Goal: Task Accomplishment & Management: Manage account settings

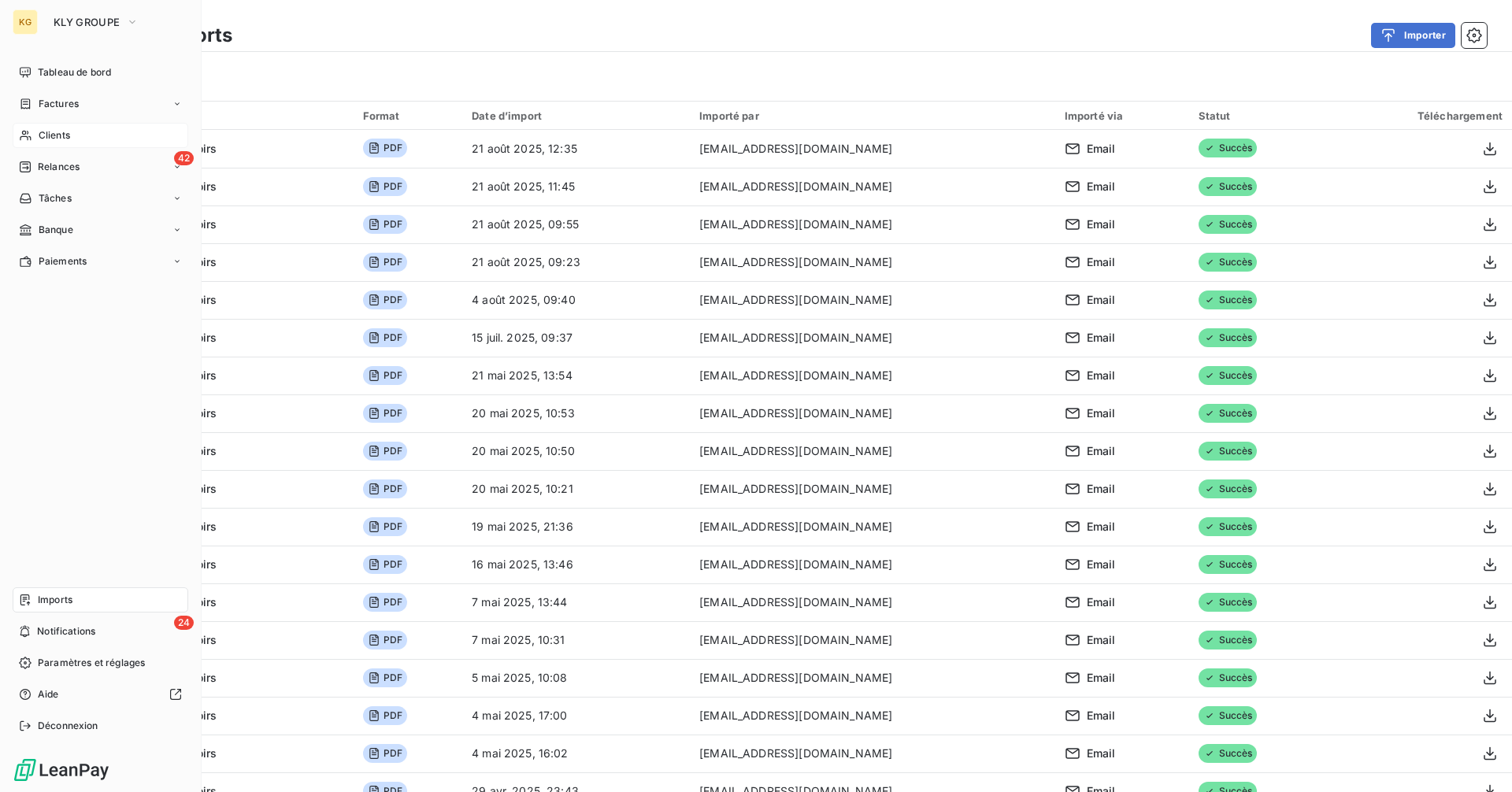
click at [52, 130] on span "Clients" at bounding box center [54, 135] width 31 height 15
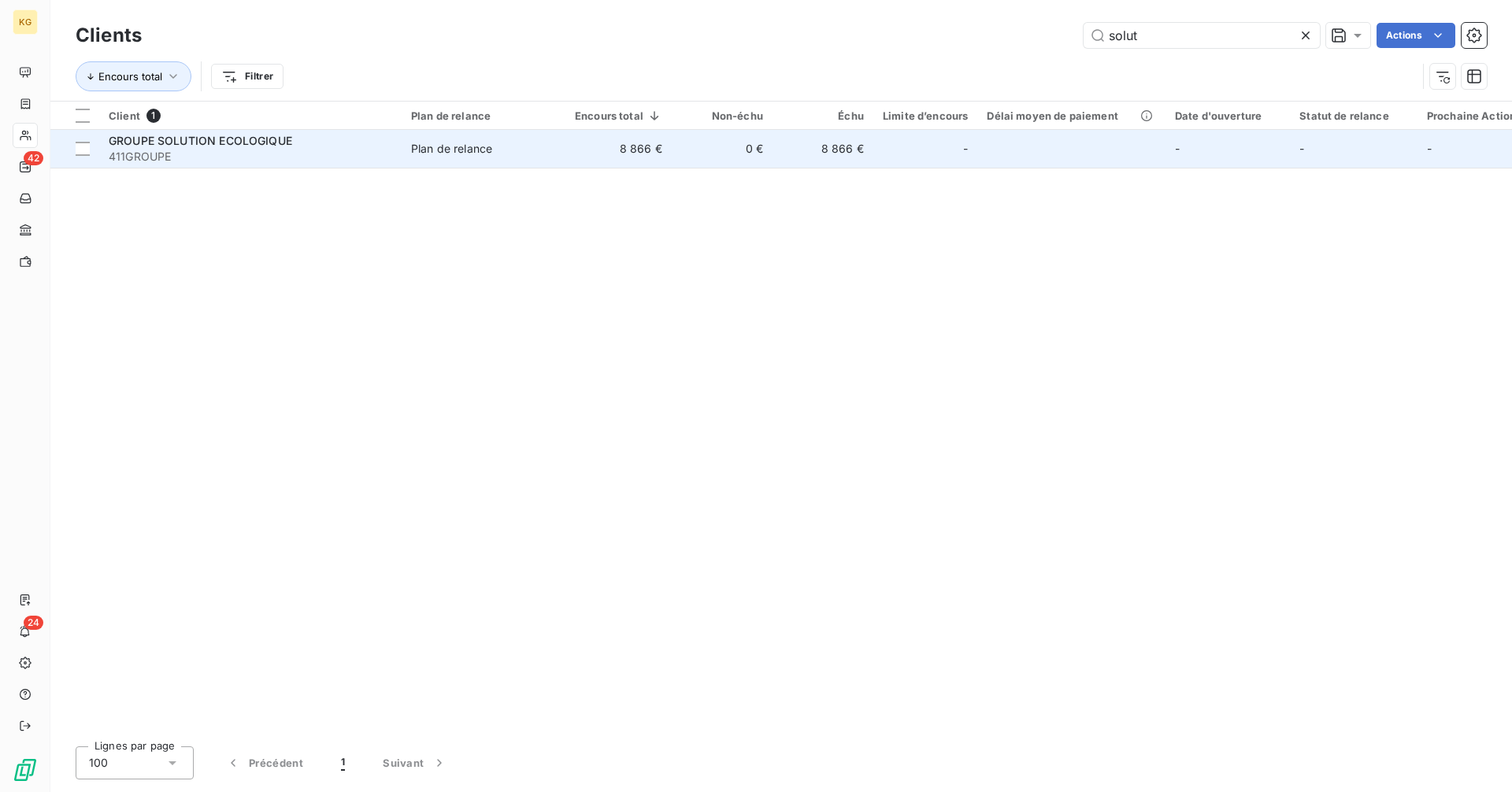
click at [558, 157] on td "Plan de relance" at bounding box center [483, 148] width 164 height 38
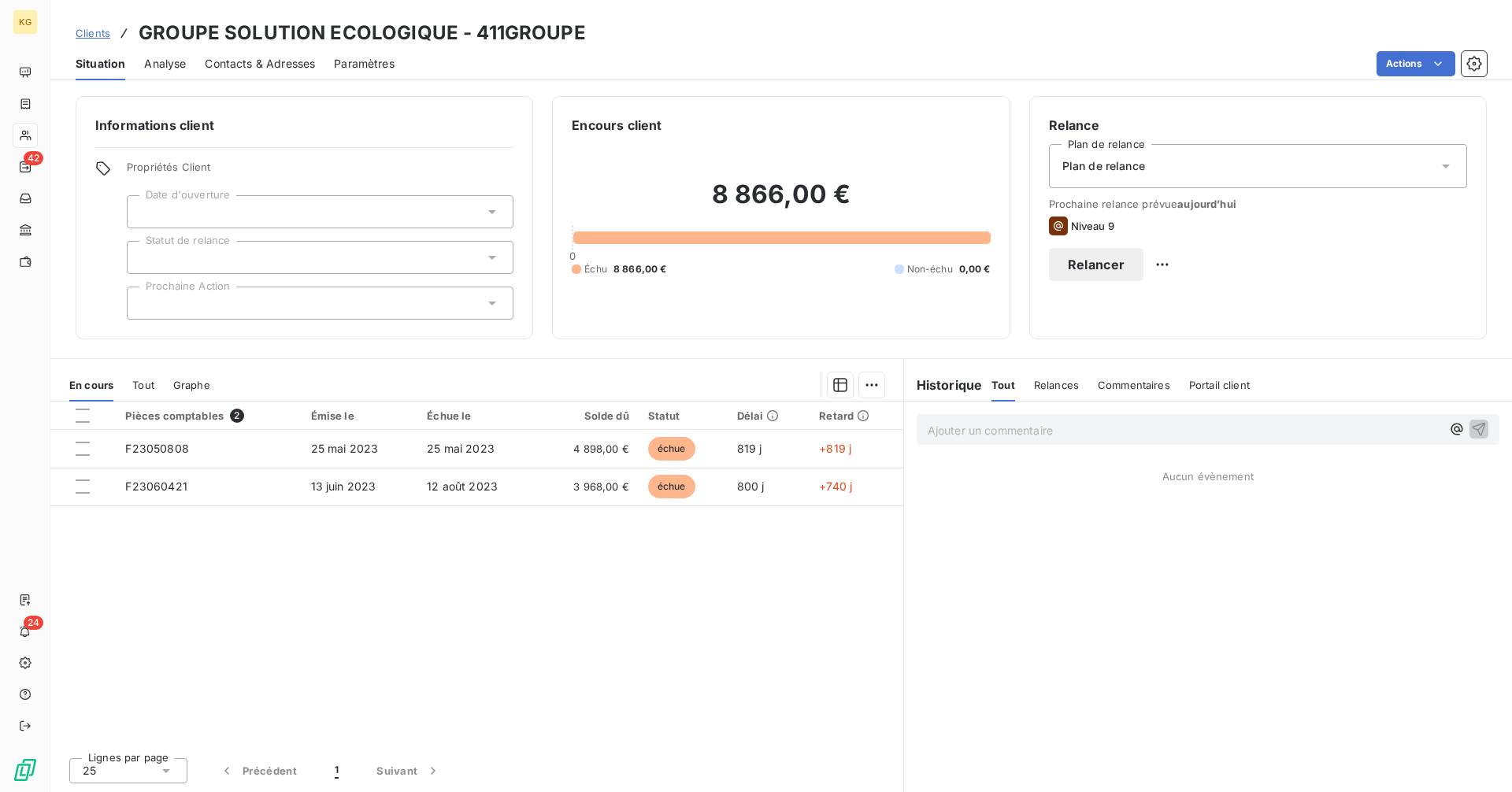
click at [235, 65] on span "Contacts & Adresses" at bounding box center [259, 64] width 110 height 16
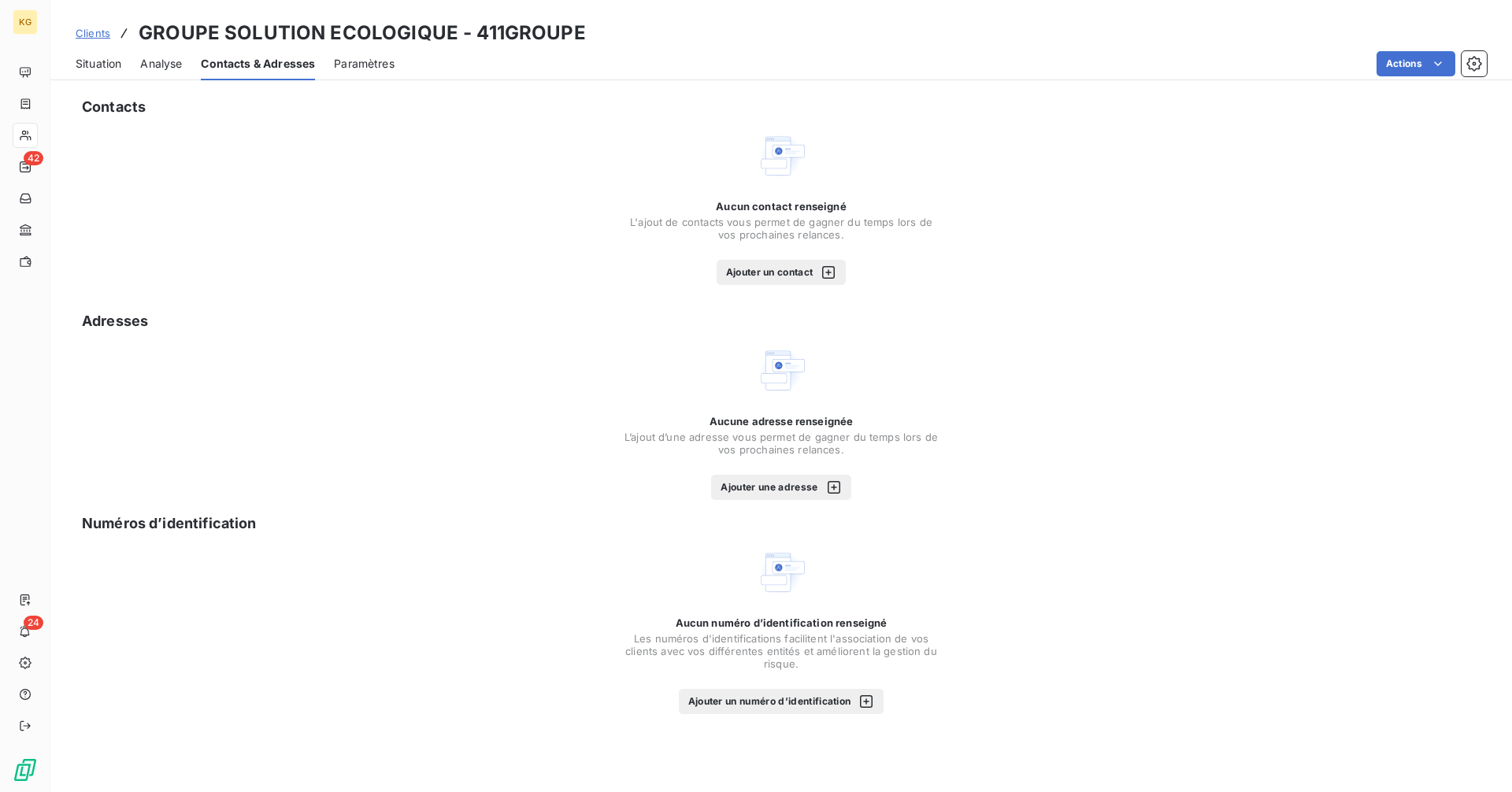
click at [759, 281] on button "Ajouter un contact" at bounding box center [781, 272] width 130 height 25
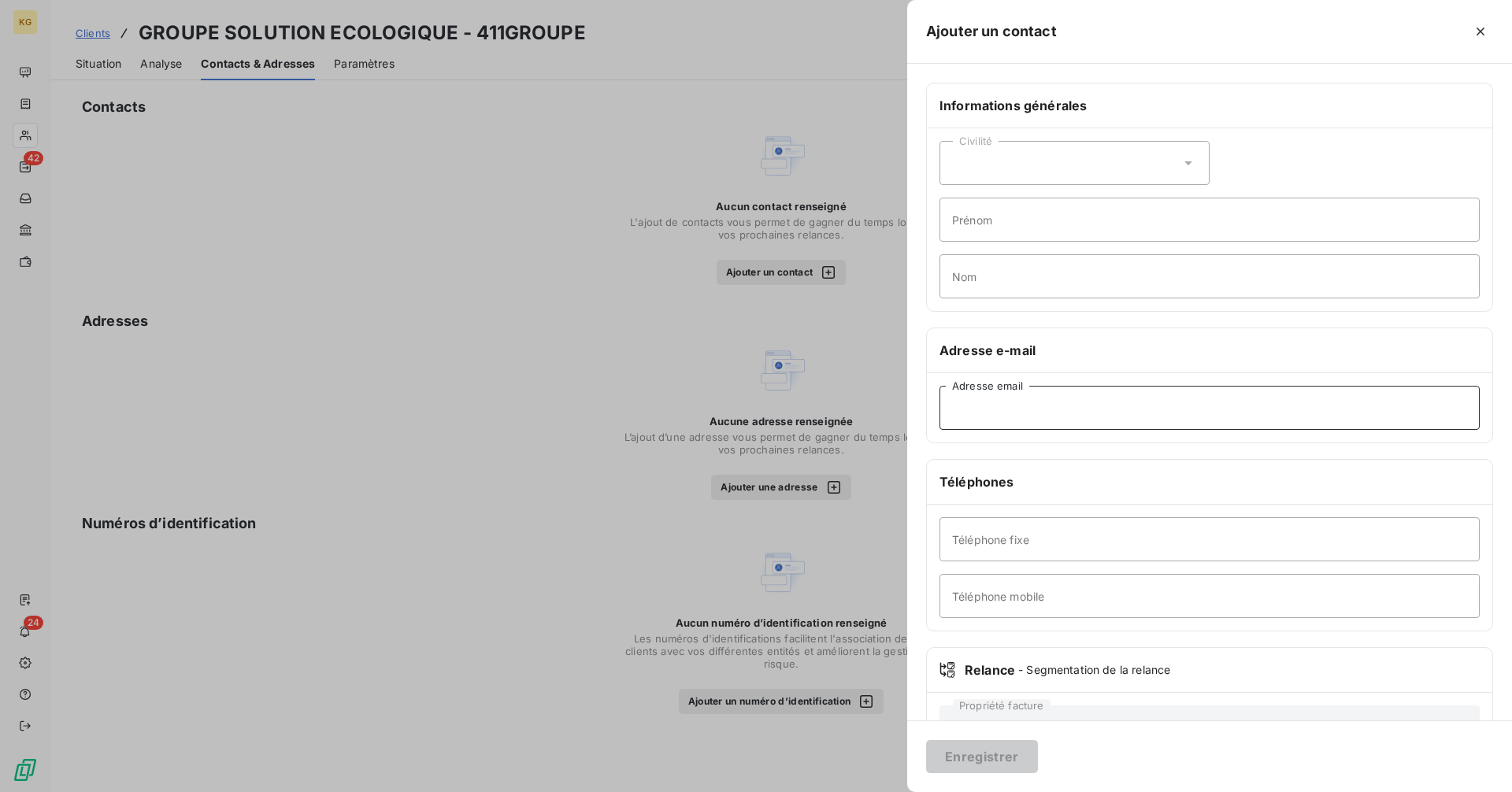
click at [1008, 411] on input "Adresse email" at bounding box center [1209, 408] width 541 height 44
paste input "[EMAIL_ADDRESS][DOMAIN_NAME]"
type input "[EMAIL_ADDRESS][DOMAIN_NAME]"
click at [989, 756] on button "Enregistrer" at bounding box center [982, 757] width 112 height 33
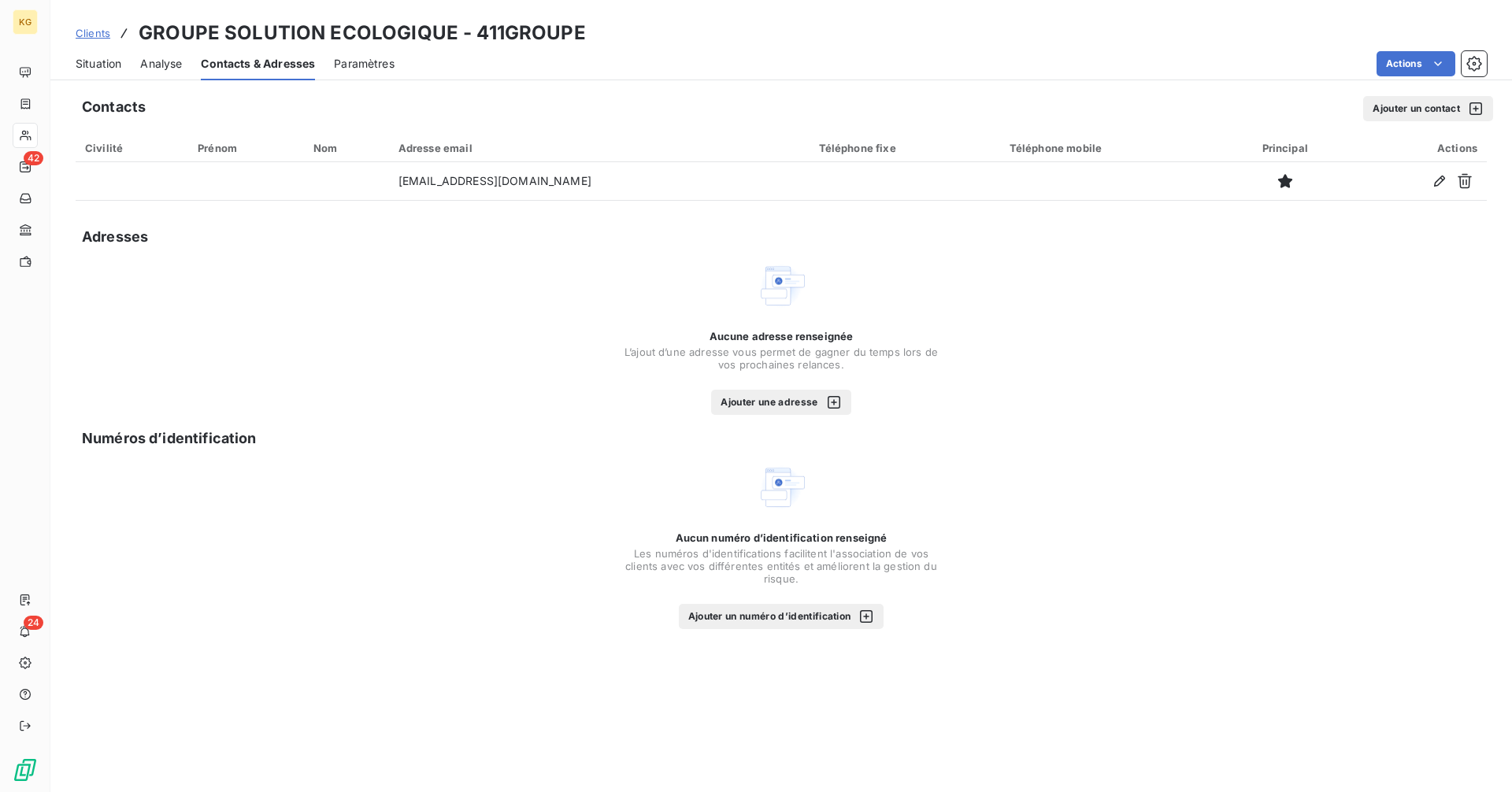
click at [822, 402] on div "button" at bounding box center [830, 403] width 23 height 16
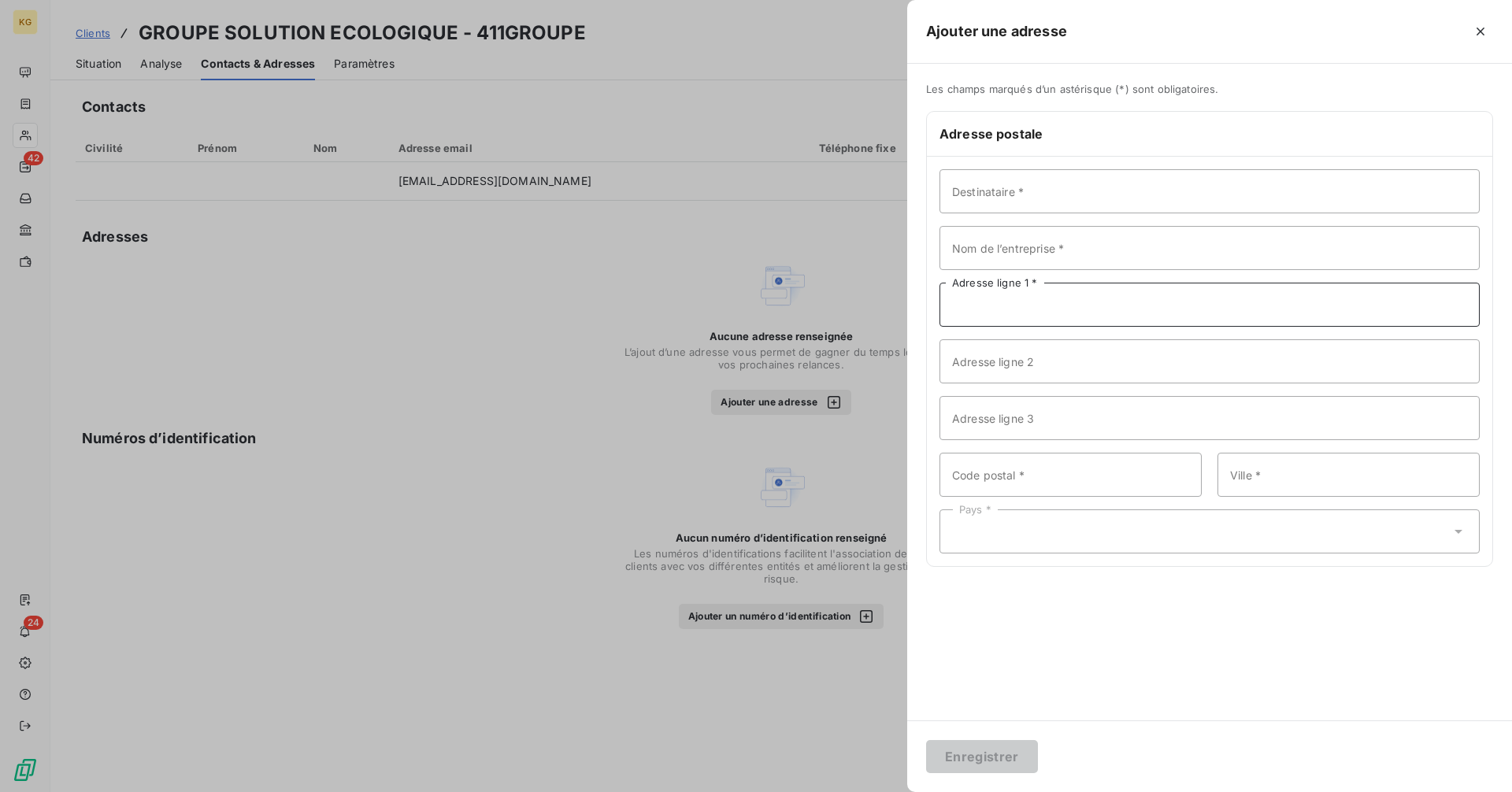
click at [1009, 313] on input "Adresse ligne 1 *" at bounding box center [1209, 305] width 541 height 44
paste input "[STREET_ADDRESS][PERSON_NAME]"
click at [1159, 305] on input "[STREET_ADDRESS][PERSON_NAME]" at bounding box center [1209, 305] width 541 height 44
click at [1243, 305] on input "[STREET_ADDRESS][PERSON_NAME]" at bounding box center [1209, 305] width 541 height 44
type input "[STREET_ADDRESS][PERSON_NAME]"
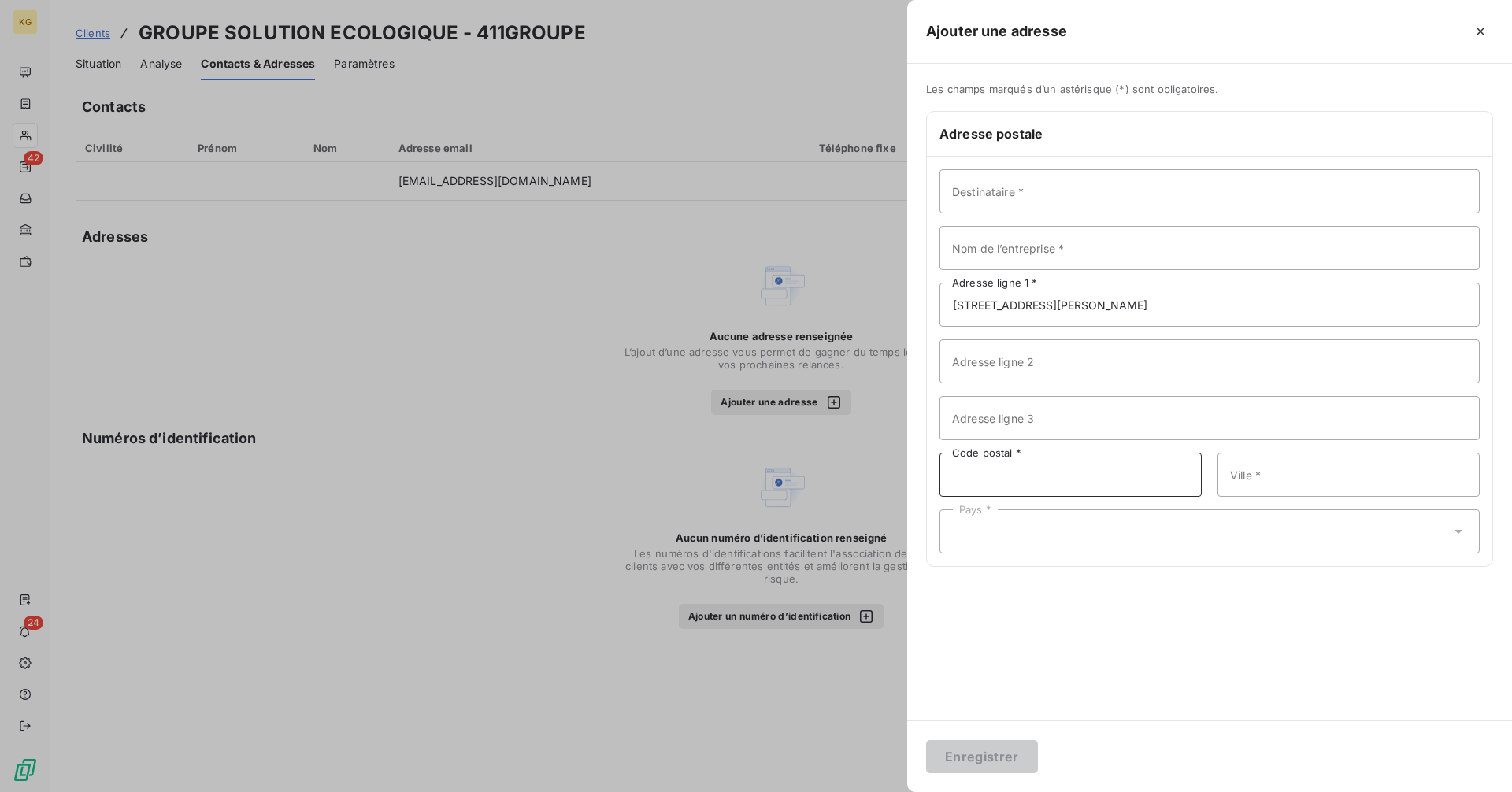
click at [1041, 472] on input "Code postal *" at bounding box center [1070, 475] width 262 height 44
paste input "92110 CLICHY"
click at [988, 475] on input "92110 CLICHY" at bounding box center [1070, 475] width 262 height 44
type input "92110"
click at [1317, 481] on input "Ville *" at bounding box center [1348, 475] width 262 height 44
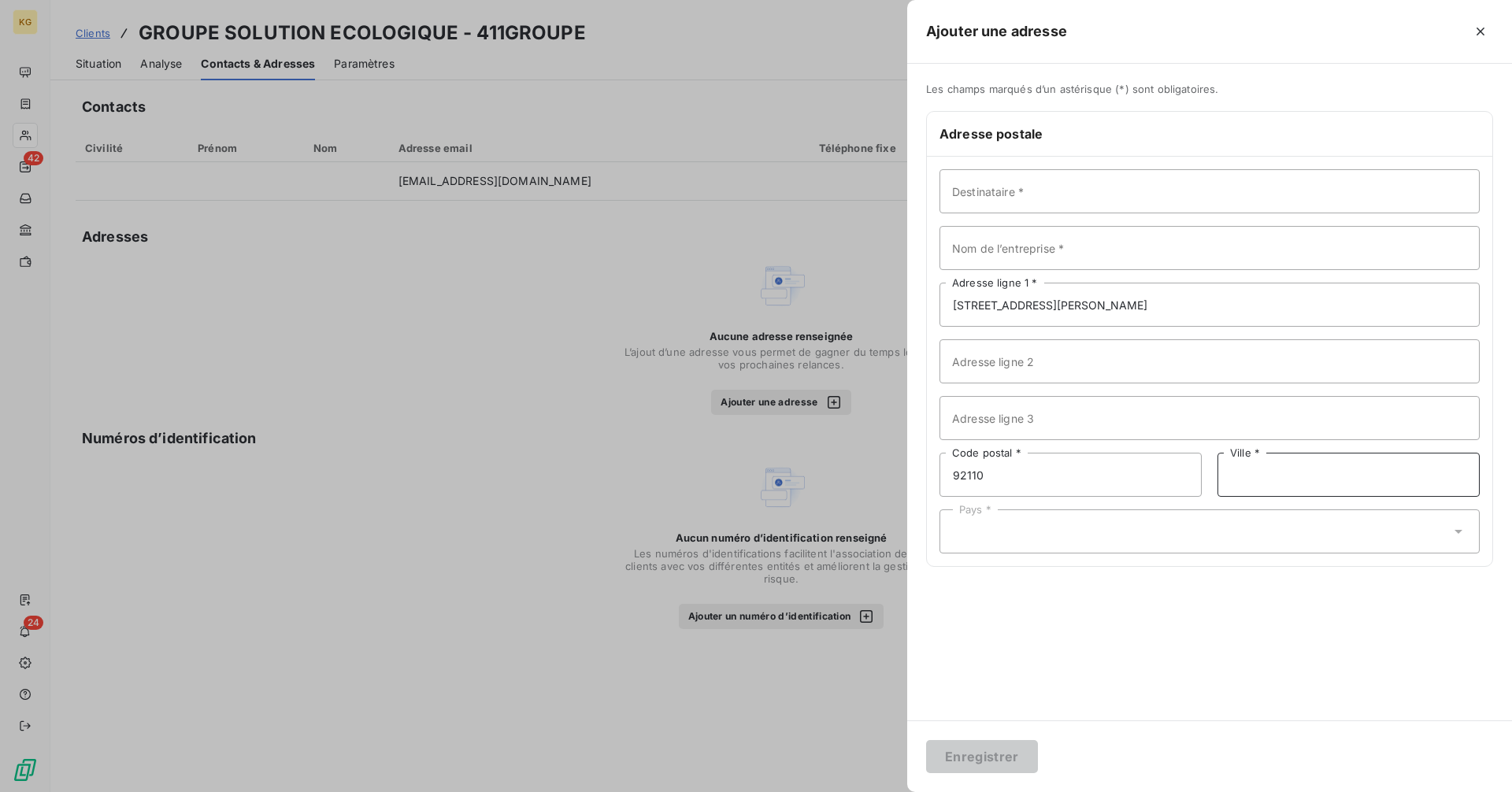
paste input "CLICHY"
type input "CLICHY"
click at [1085, 538] on div "Pays *" at bounding box center [1209, 531] width 541 height 44
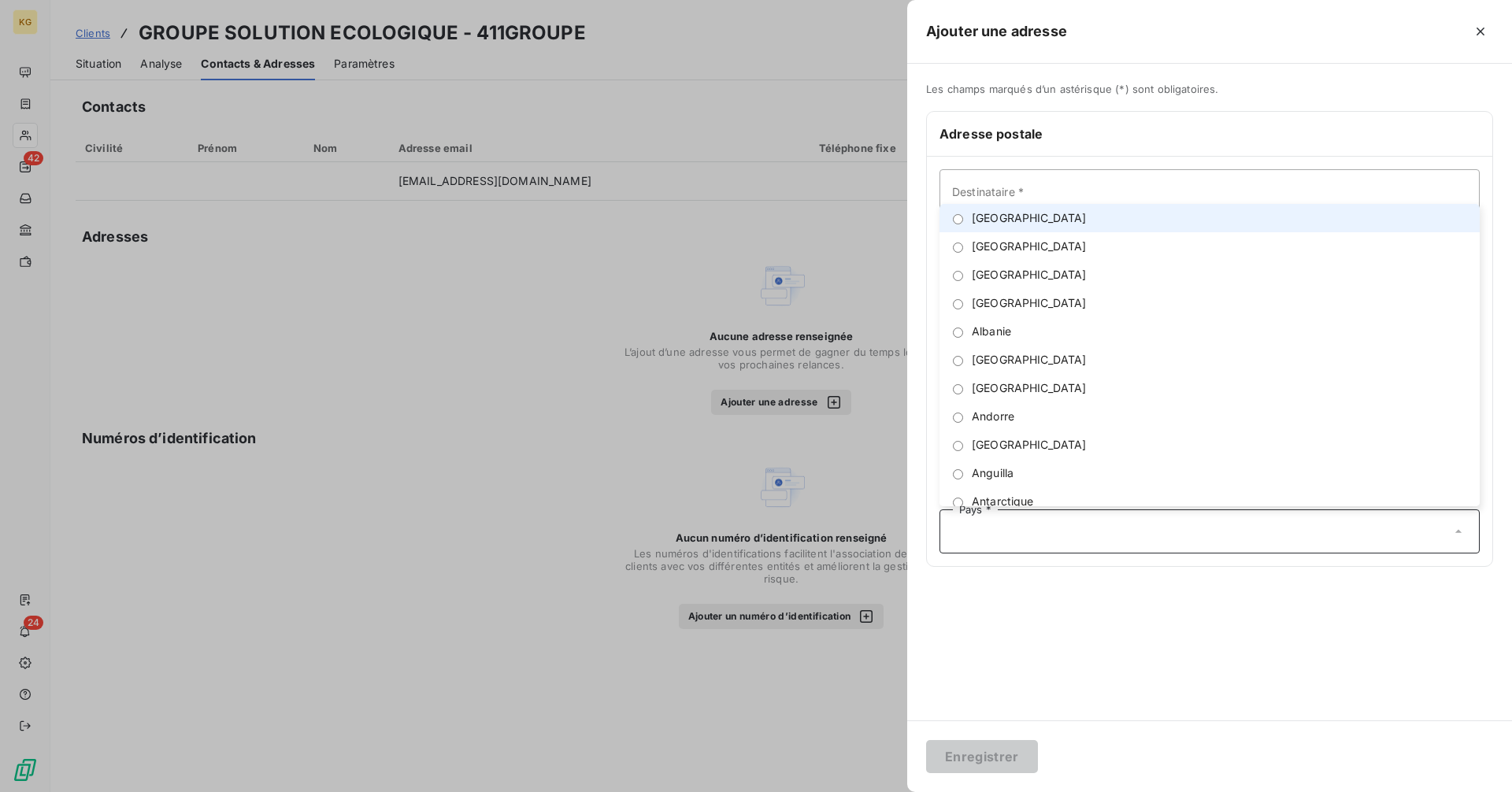
click at [967, 226] on li "[GEOGRAPHIC_DATA]" at bounding box center [1209, 218] width 541 height 28
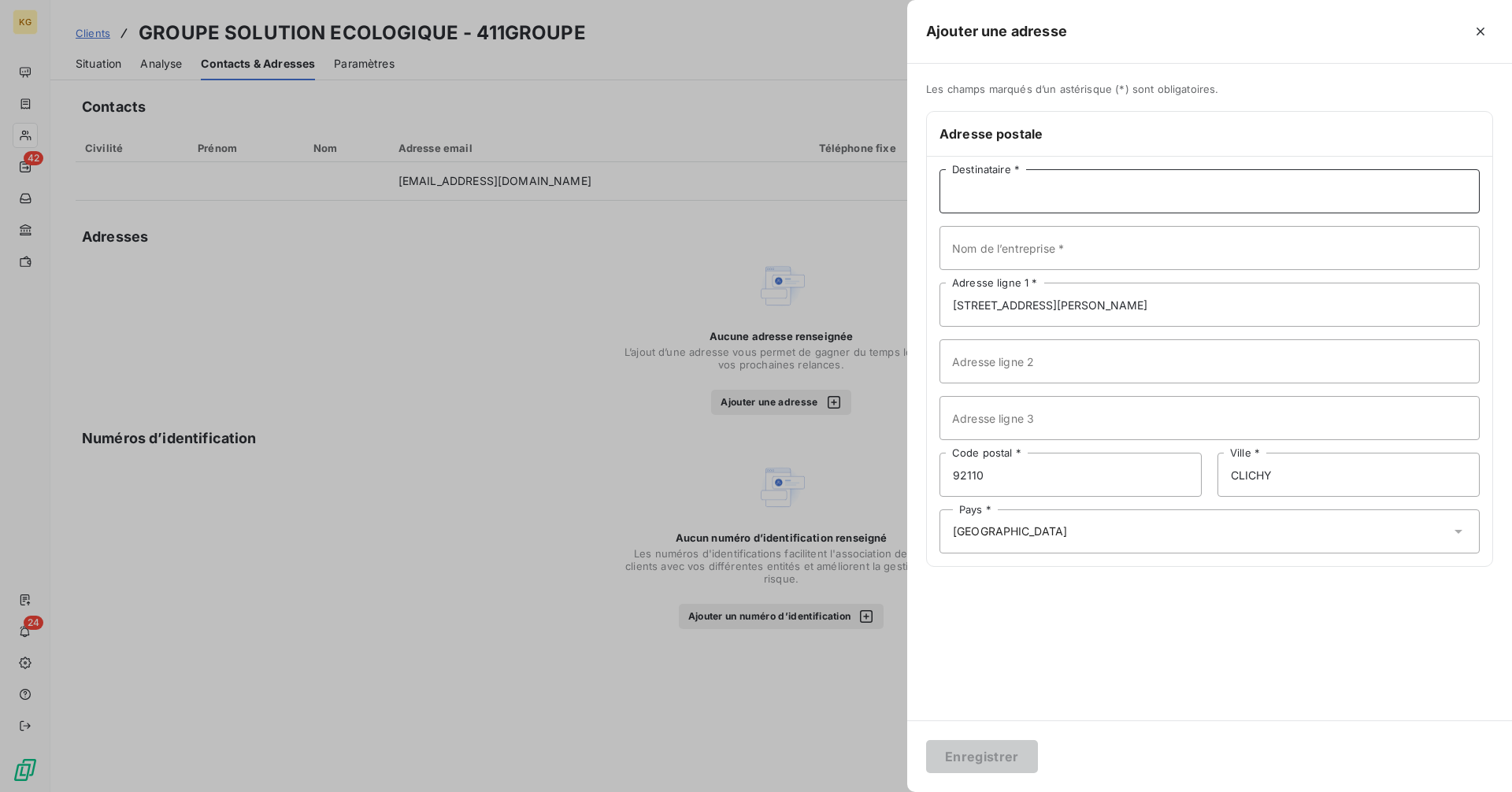
click at [991, 184] on input "Destinataire *" at bounding box center [1209, 191] width 541 height 44
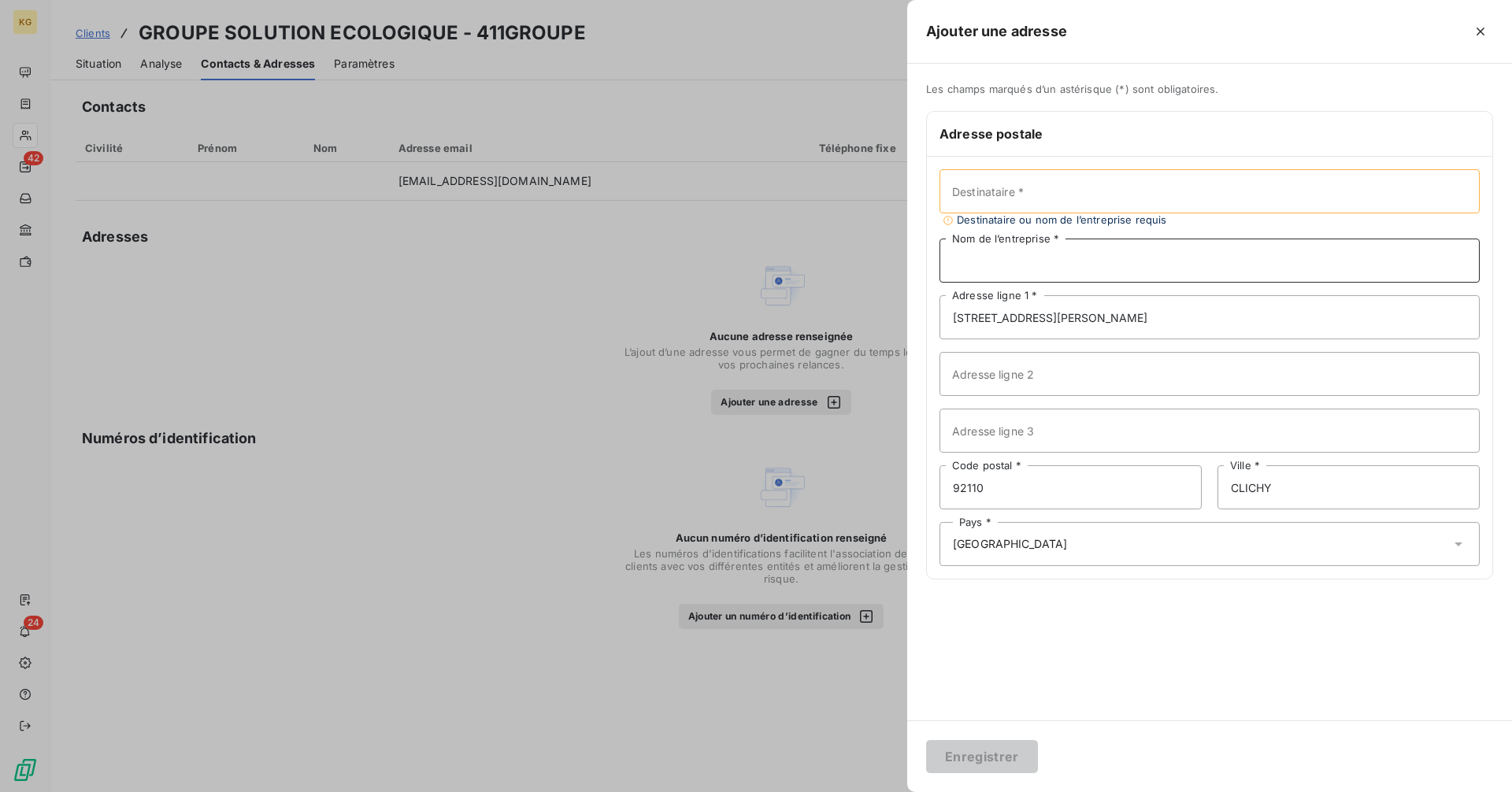
click at [1040, 264] on input "Nom de l’entreprise *" at bounding box center [1209, 260] width 541 height 44
paste input "GROUPE SOLUTION ECOLOGIQUE"
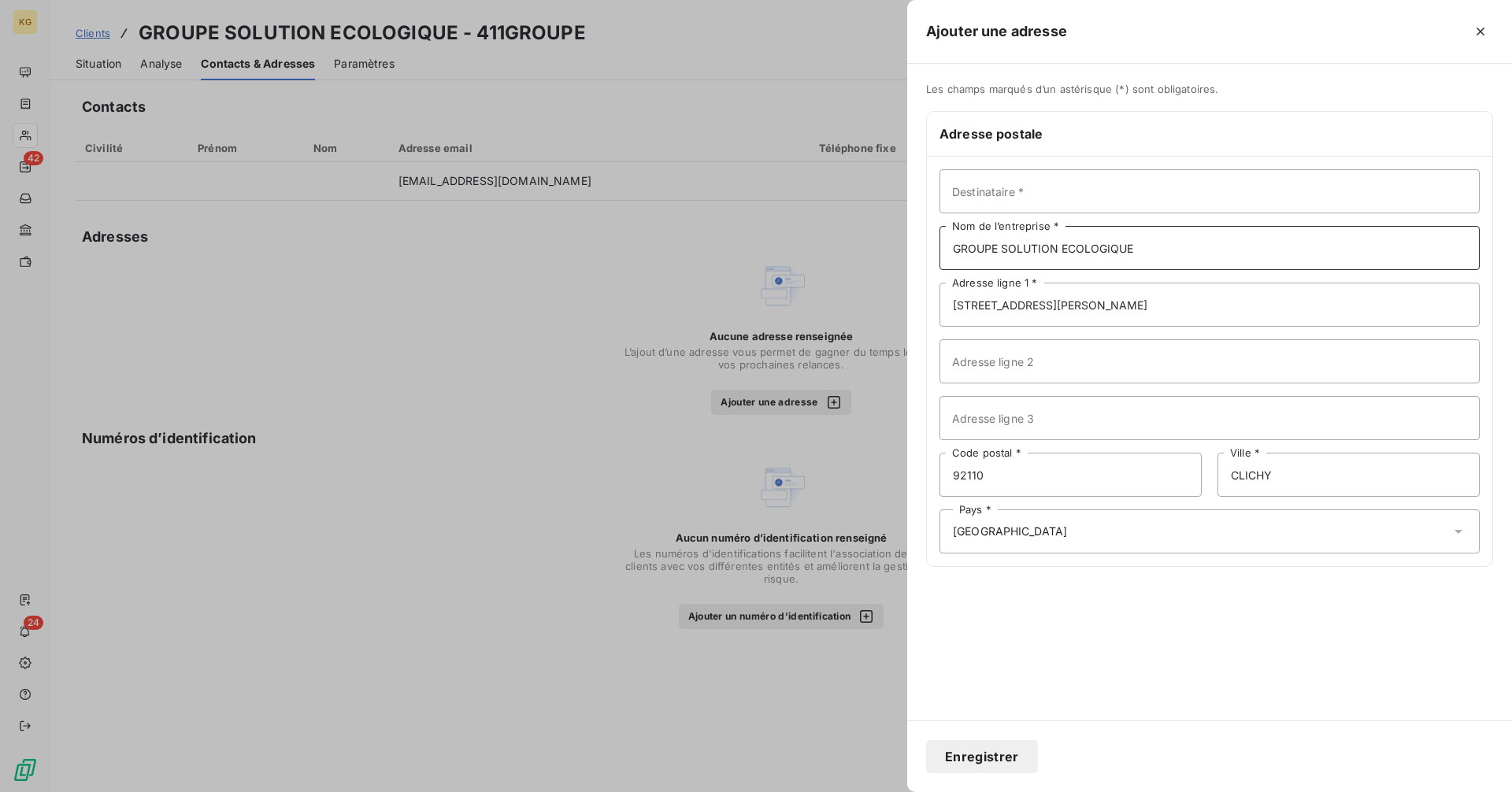
type input "GROUPE SOLUTION ECOLOGIQUE"
click at [1007, 753] on button "Enregistrer" at bounding box center [982, 757] width 112 height 33
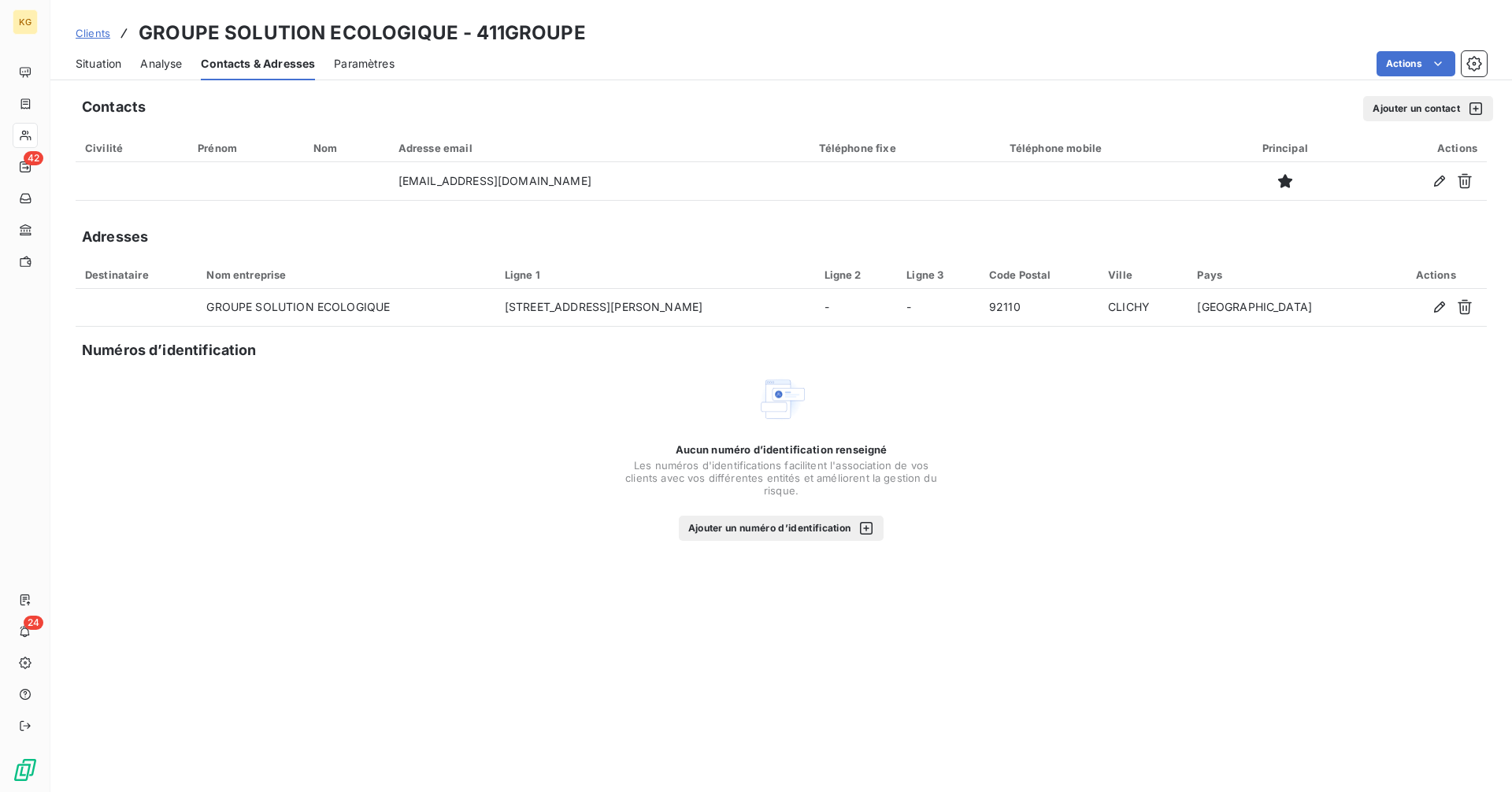
click at [87, 63] on span "Situation" at bounding box center [98, 64] width 46 height 16
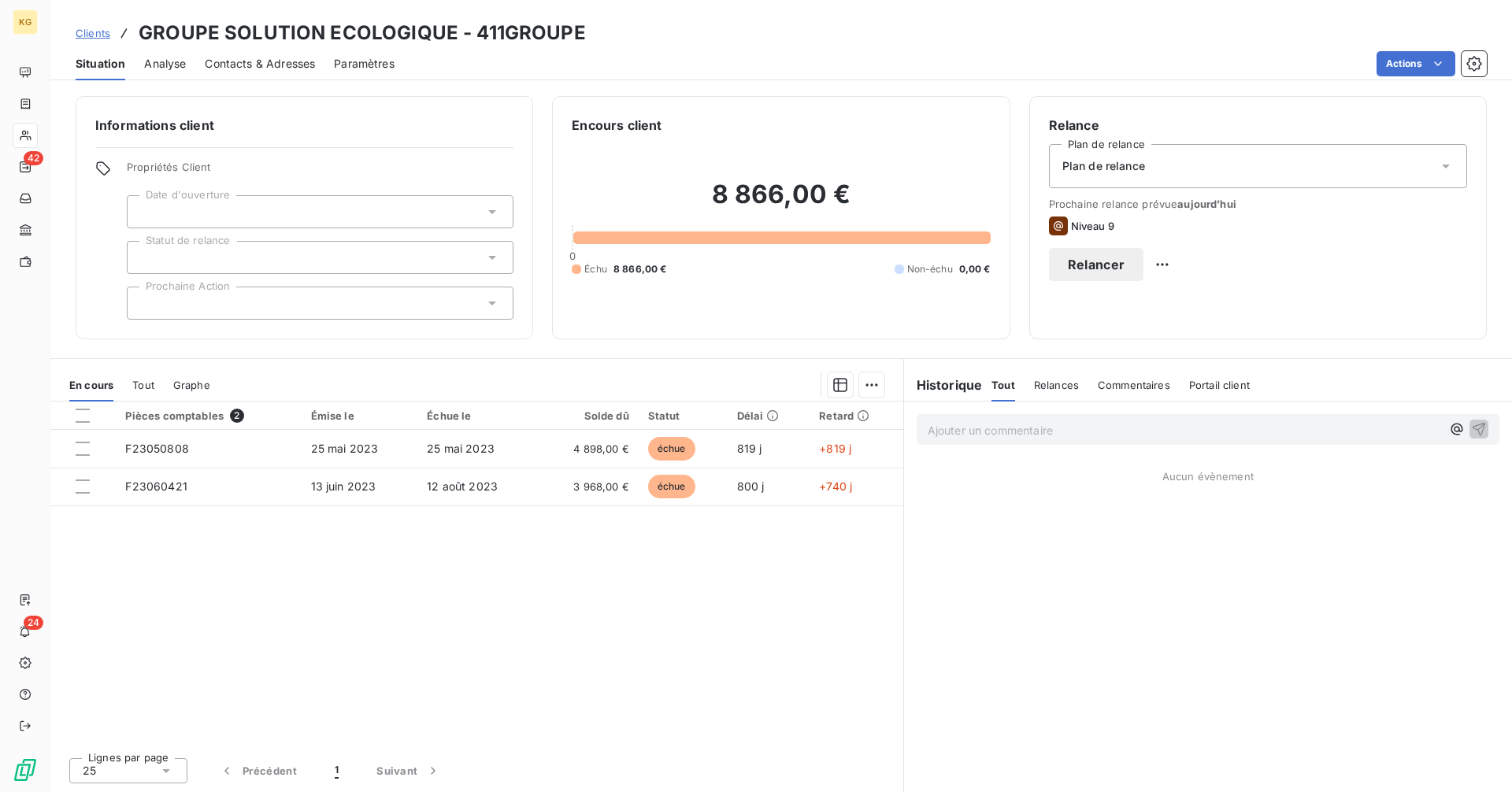
click at [930, 429] on p "Ajouter un commentaire ﻿" at bounding box center [1183, 430] width 513 height 19
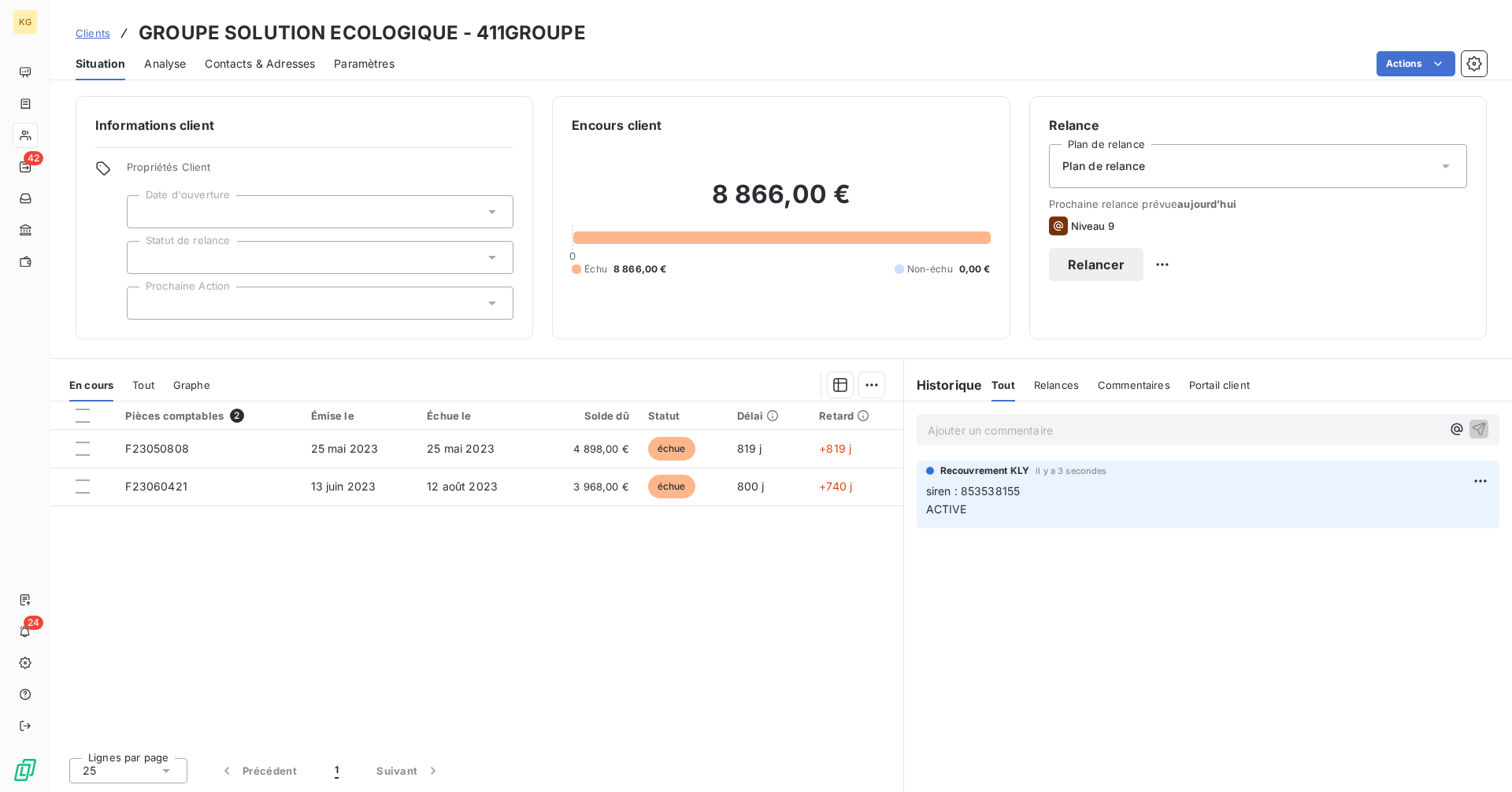
click at [242, 209] on div at bounding box center [320, 211] width 387 height 33
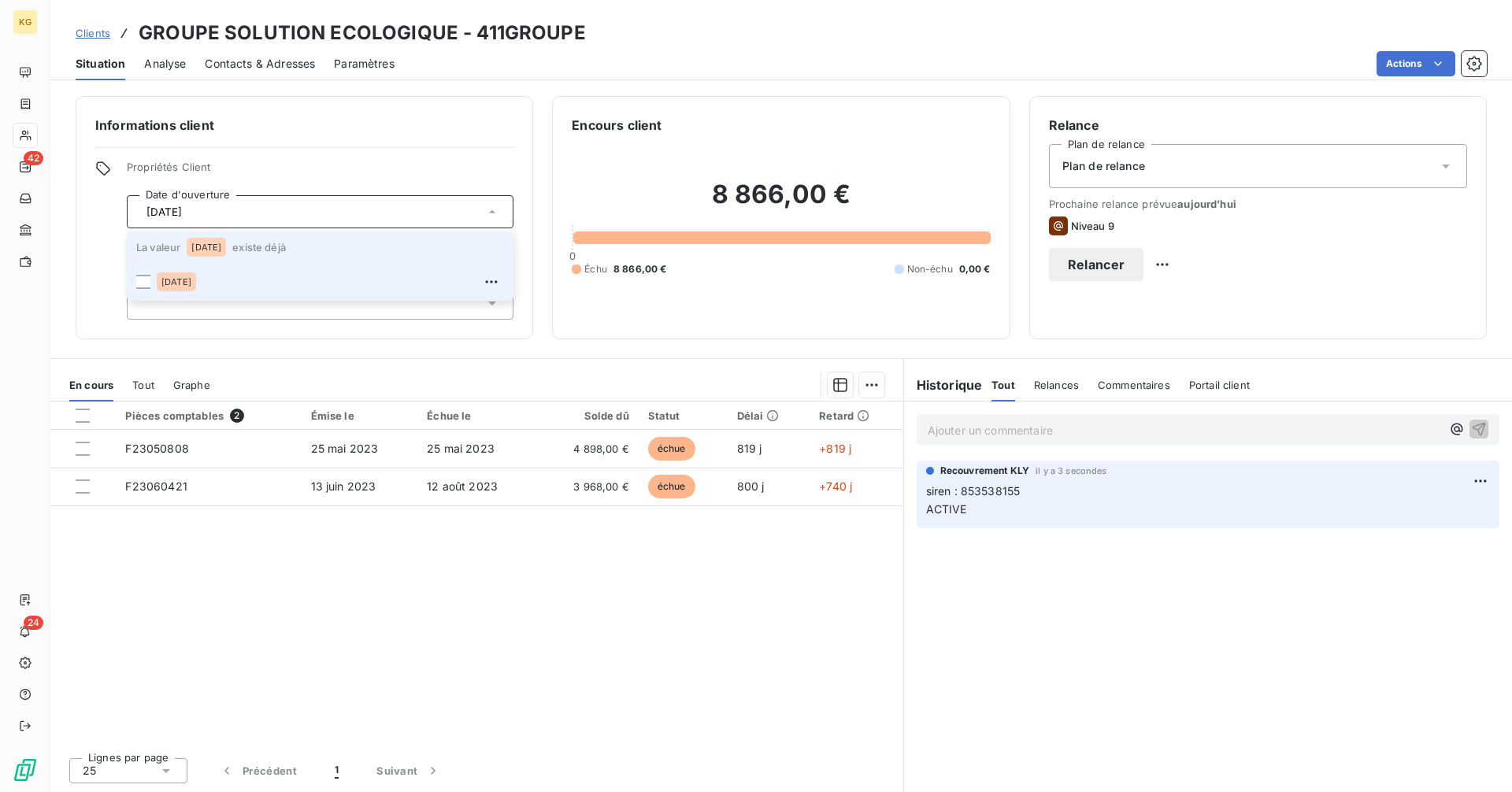
click at [251, 249] on li "La valeur [DATE] existe déjà" at bounding box center [320, 247] width 387 height 31
click at [222, 247] on span "[DATE]" at bounding box center [206, 247] width 30 height 10
click at [459, 163] on span "Propriétés Client" at bounding box center [320, 171] width 387 height 22
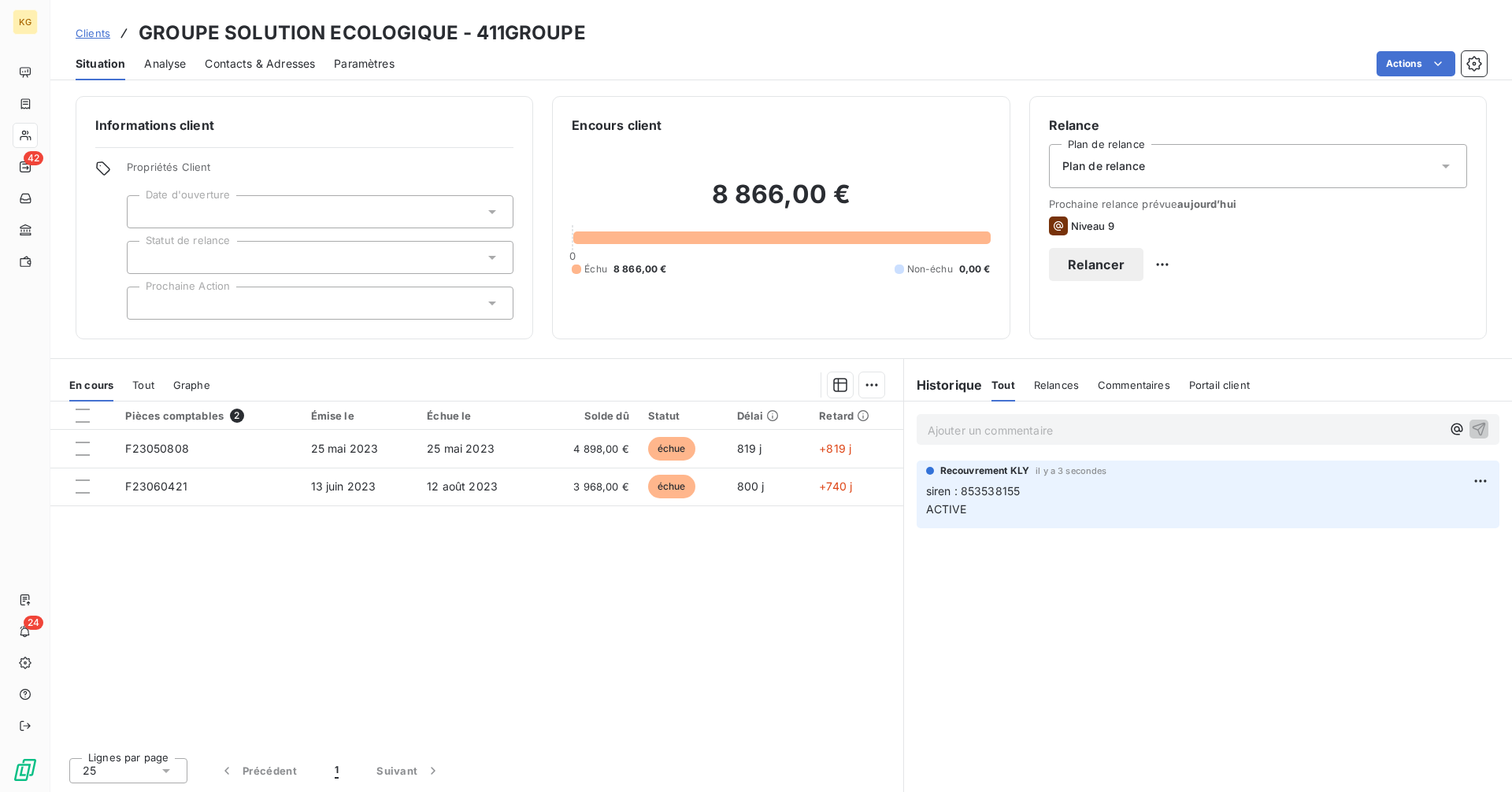
click at [325, 215] on div "[DATE]" at bounding box center [320, 211] width 387 height 33
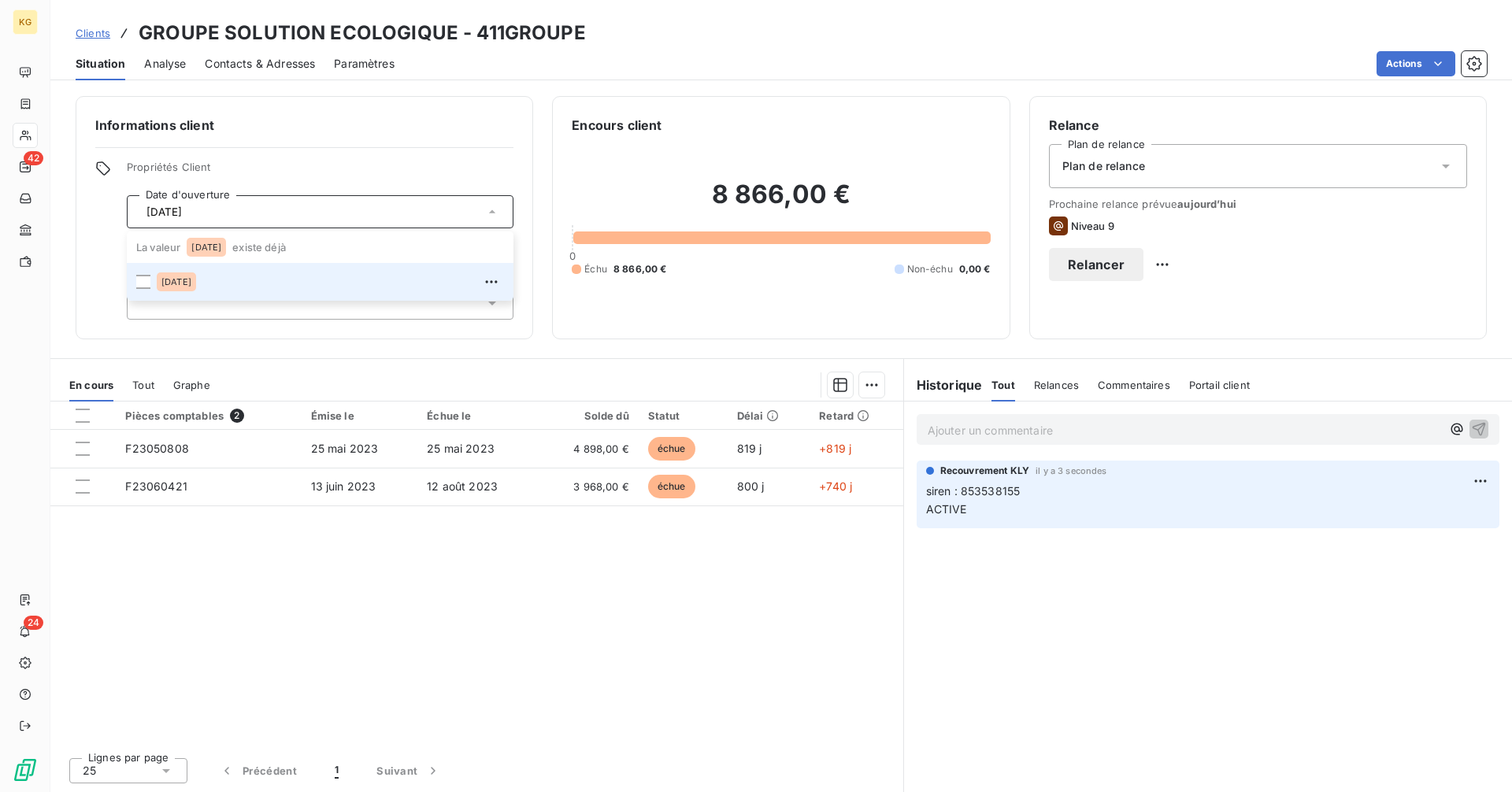
click at [196, 276] on div "[DATE]" at bounding box center [176, 281] width 39 height 19
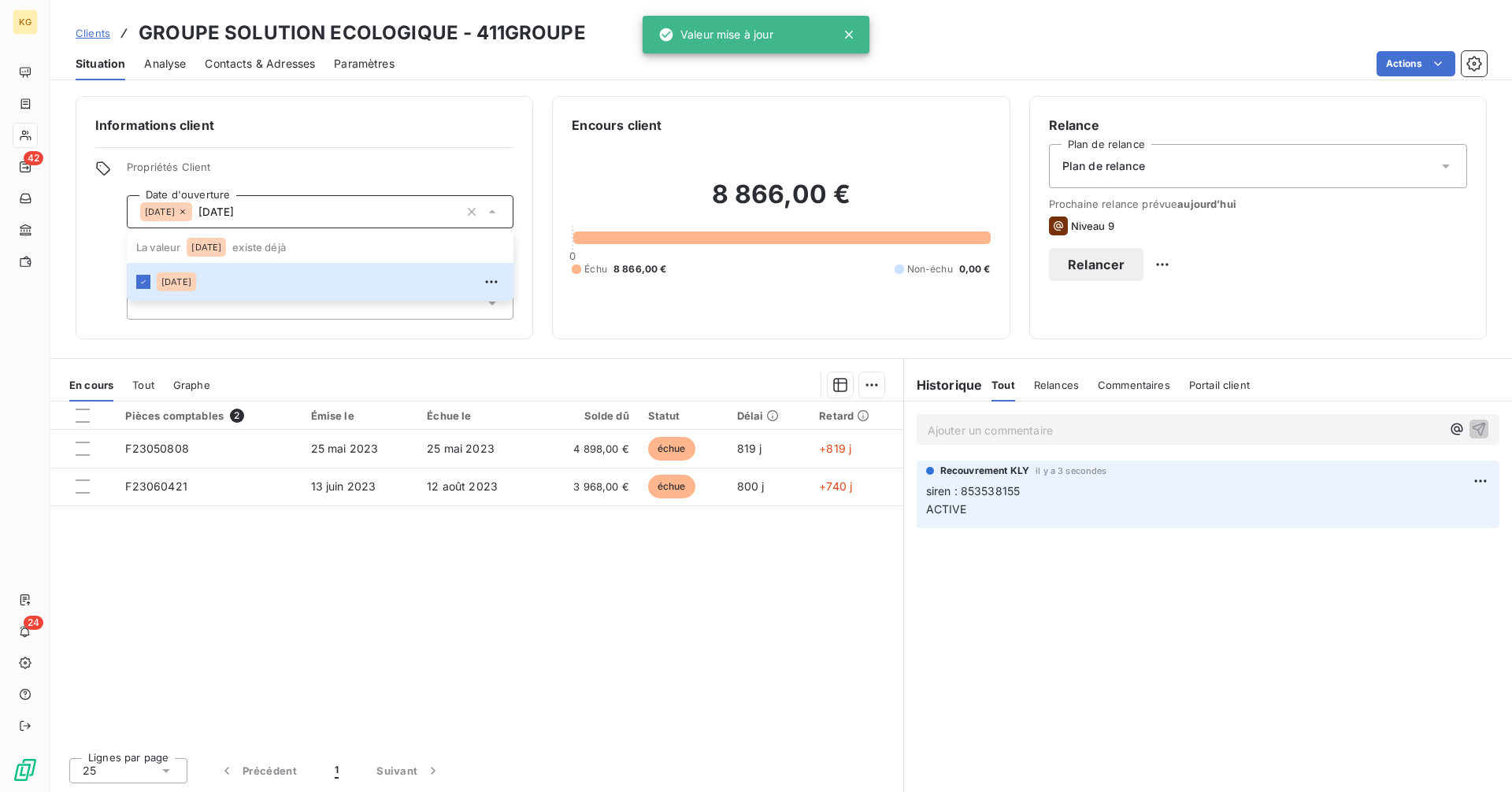
type input "[DATE]"
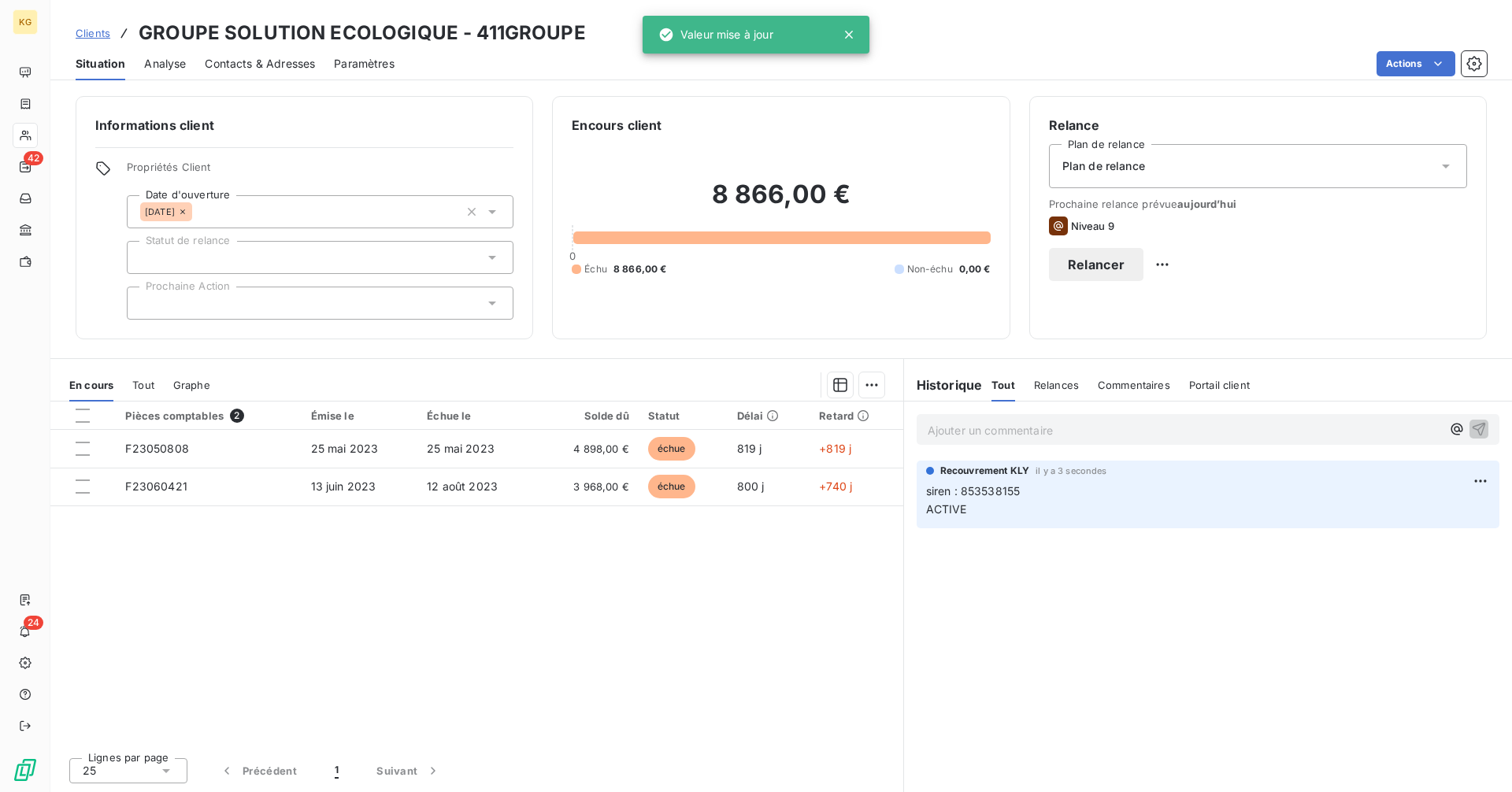
drag, startPoint x: 415, startPoint y: 144, endPoint x: 424, endPoint y: 165, distance: 22.8
click at [416, 147] on div "Informations client Propriétés Client Date d'ouverture [DATE] [DATE] Statut de …" at bounding box center [304, 218] width 458 height 243
click at [1144, 260] on button "Relancer" at bounding box center [1096, 264] width 95 height 33
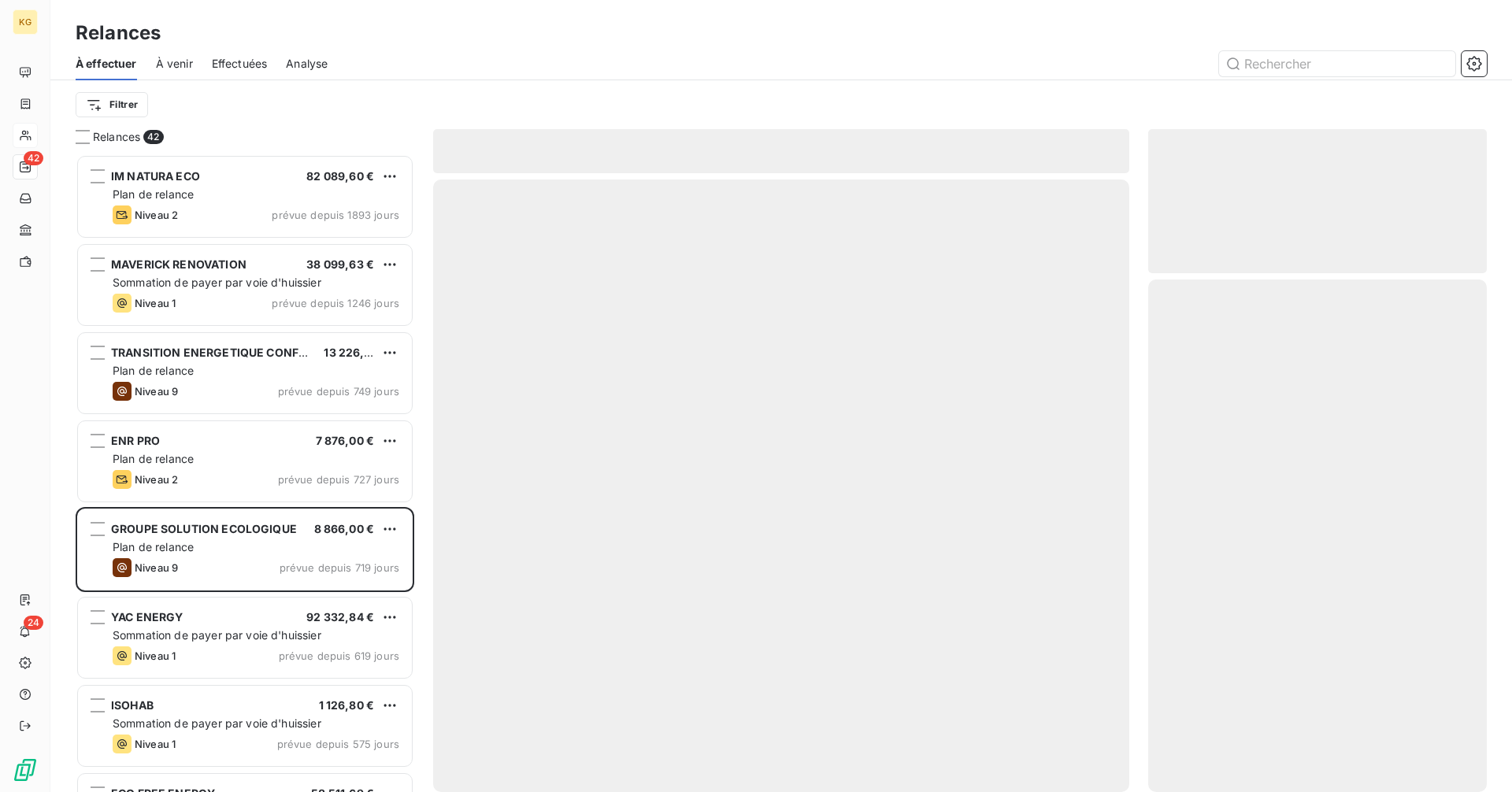
scroll to position [626, 327]
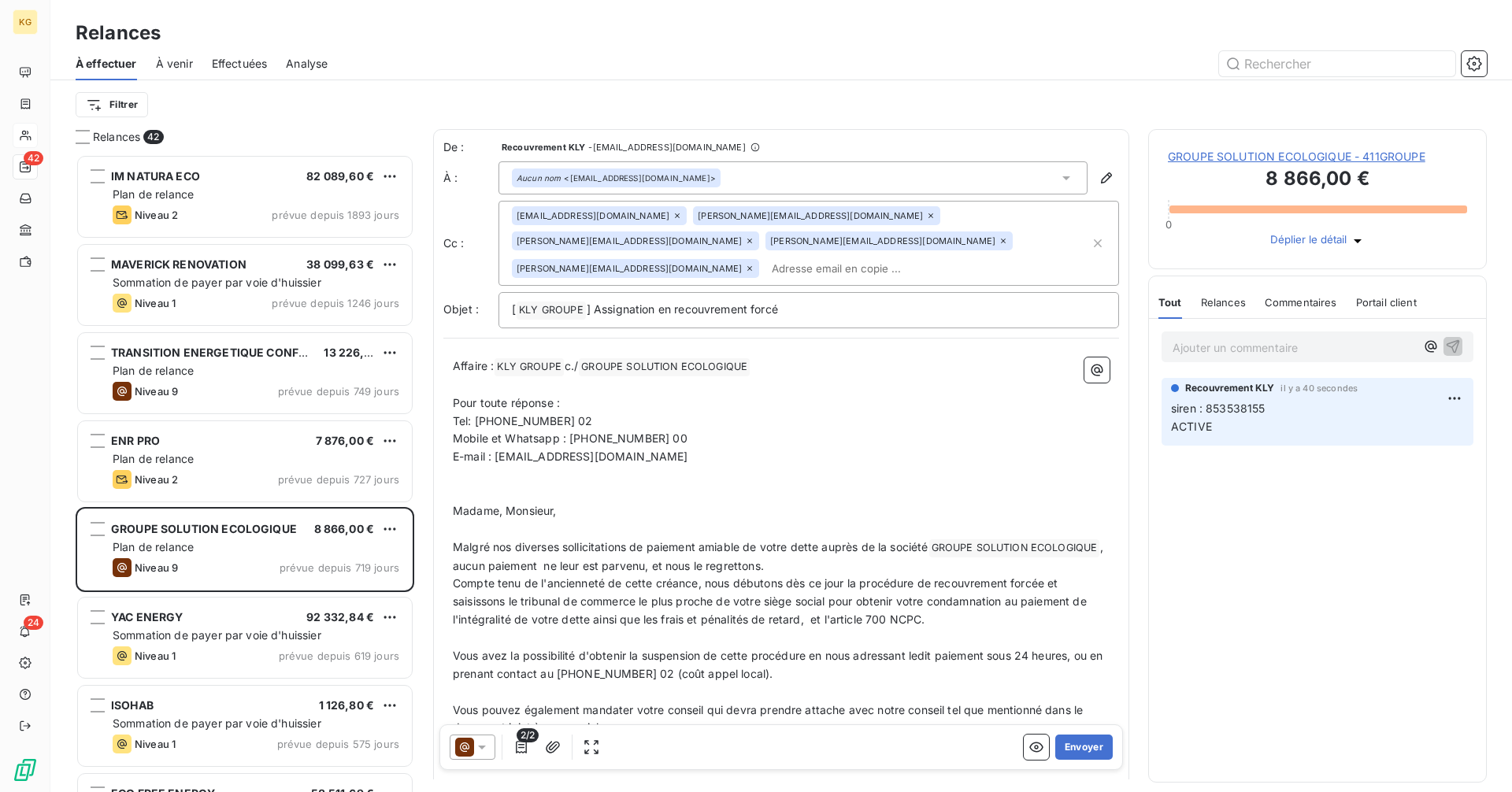
click at [486, 750] on icon at bounding box center [482, 748] width 16 height 16
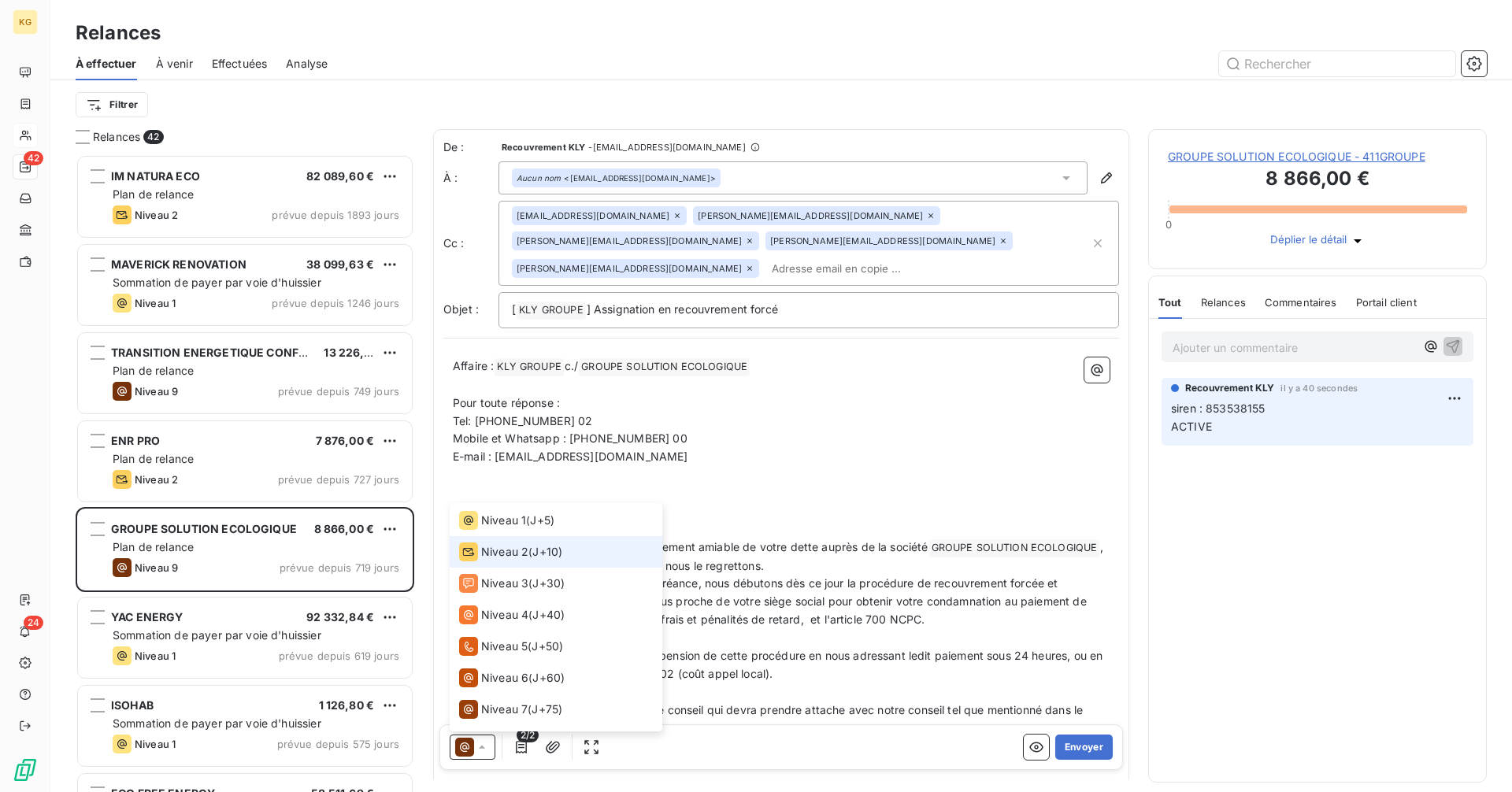
scroll to position [0, 0]
click at [488, 554] on span "Niveau 1" at bounding box center [503, 550] width 45 height 16
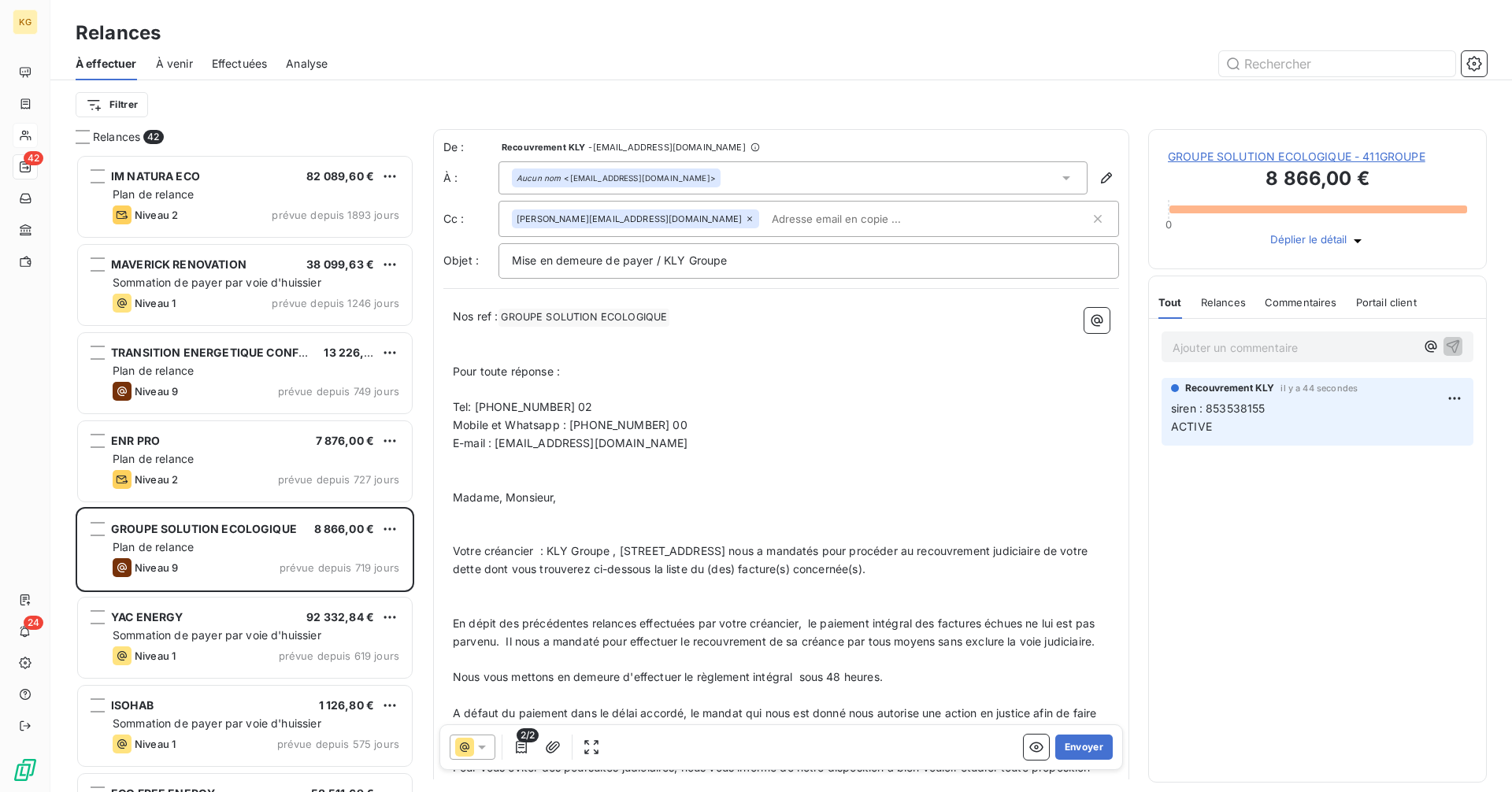
click at [745, 219] on icon at bounding box center [750, 219] width 10 height 10
paste input "[PERSON_NAME][EMAIL_ADDRESS][DOMAIN_NAME]"
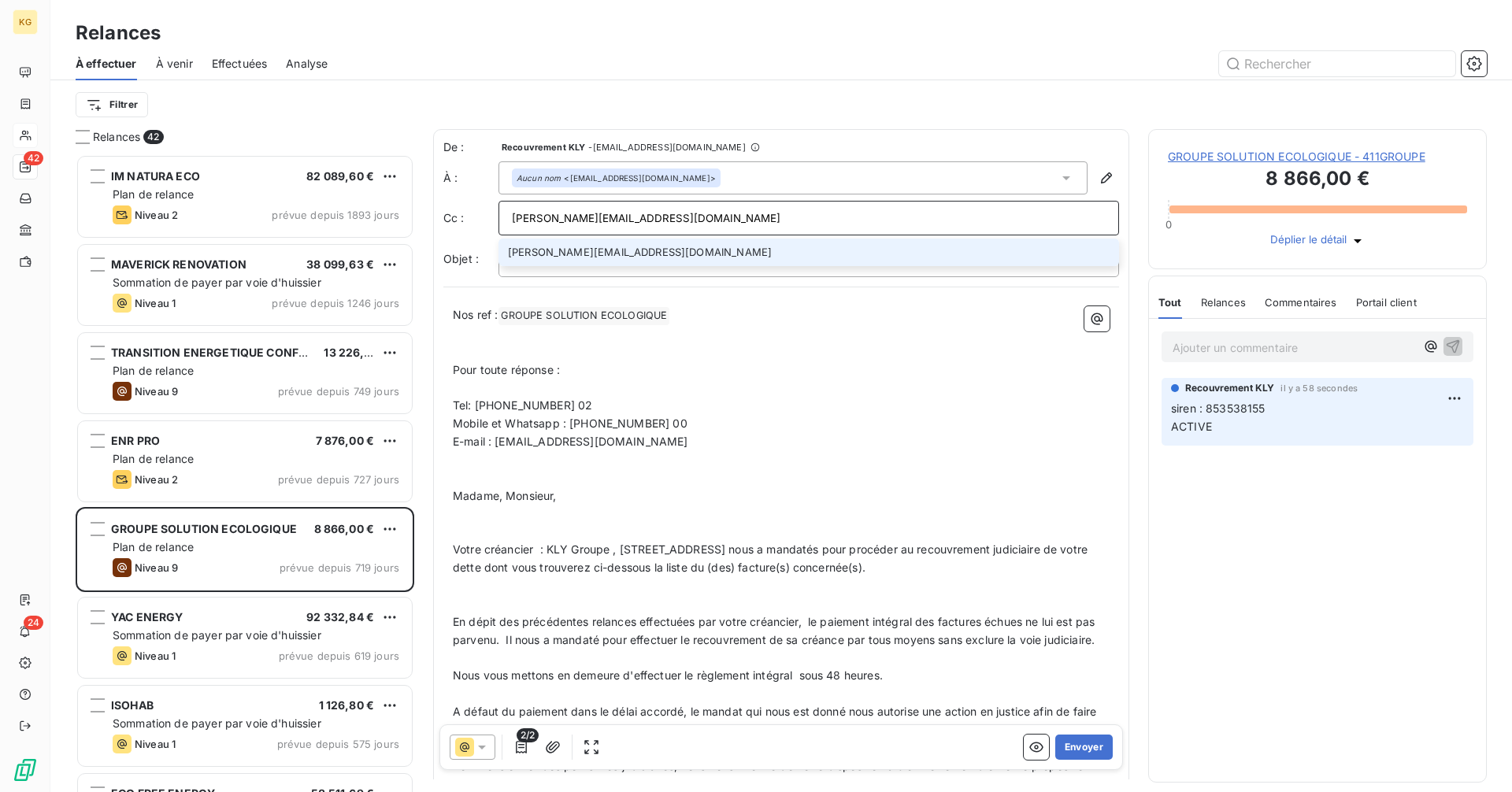
type input "[PERSON_NAME][EMAIL_ADDRESS][DOMAIN_NAME]"
click at [623, 257] on li "[PERSON_NAME][EMAIL_ADDRESS][DOMAIN_NAME]" at bounding box center [809, 252] width 620 height 27
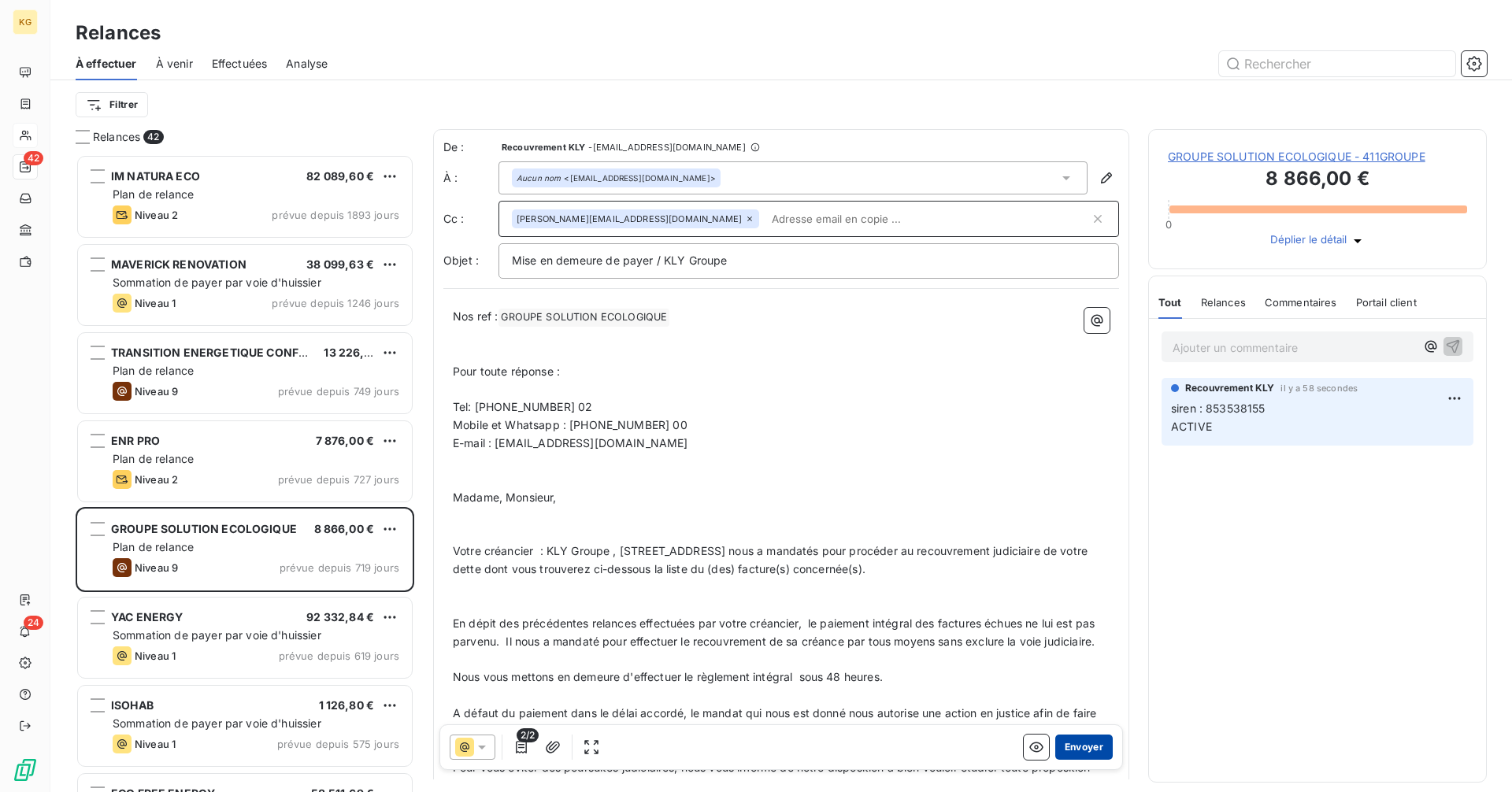
click at [1065, 744] on button "Envoyer" at bounding box center [1083, 747] width 57 height 25
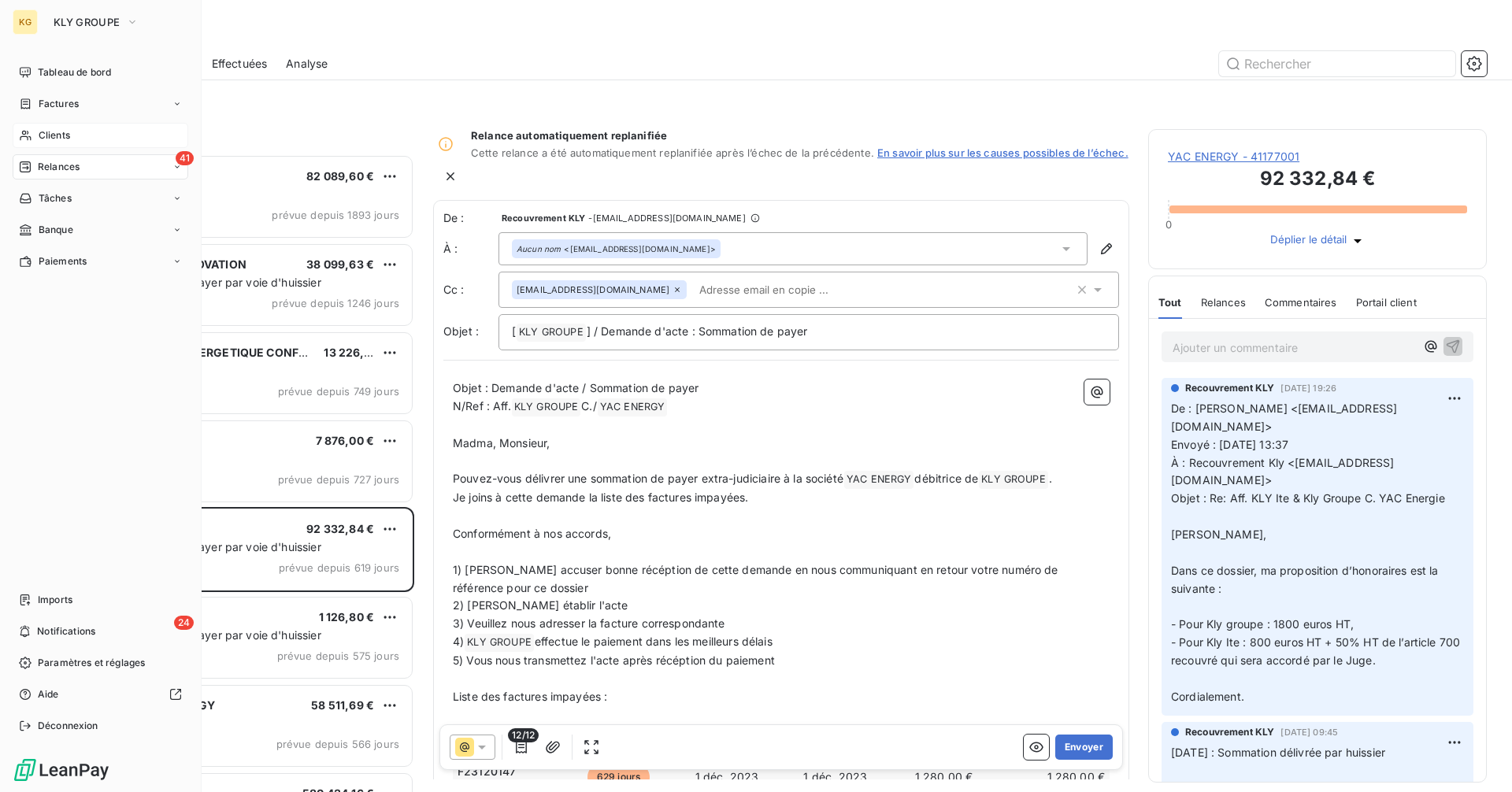
click at [39, 135] on span "Clients" at bounding box center [54, 135] width 31 height 15
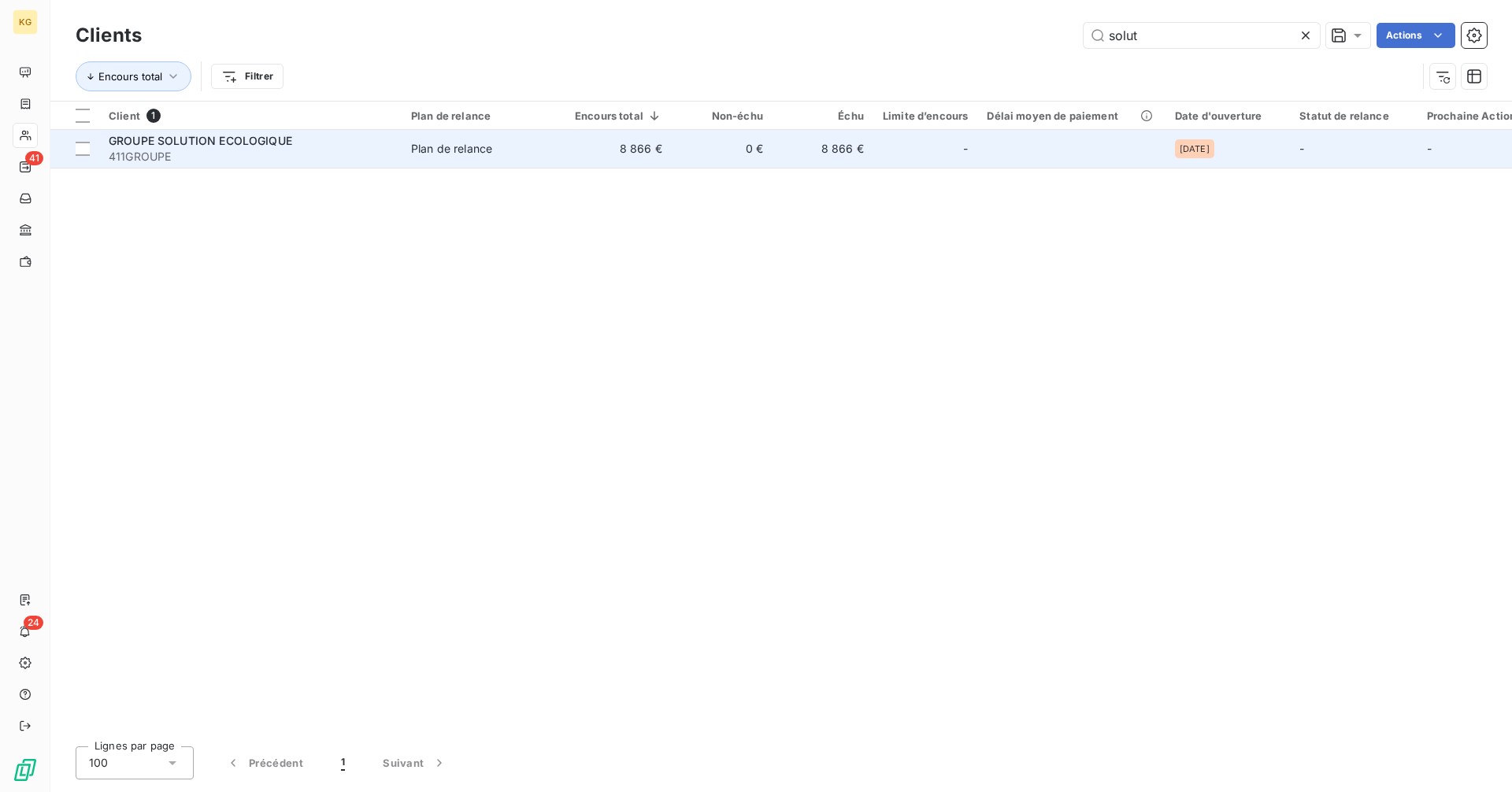
click at [922, 158] on div "-" at bounding box center [926, 148] width 85 height 25
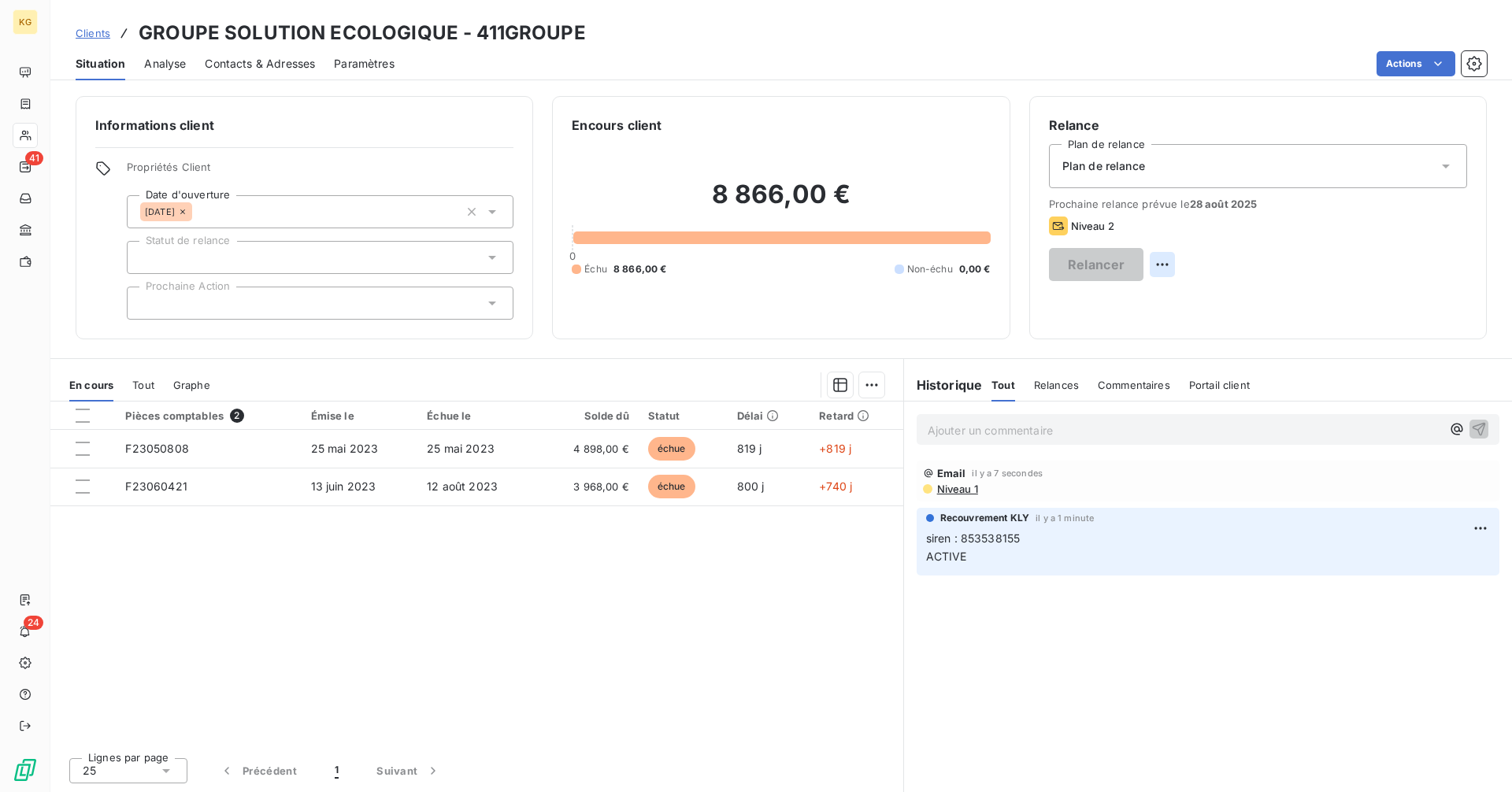
click at [1454, 263] on html "KG 41 24 Clients GROUPE SOLUTION ECOLOGIQUE - 411GROUPE Situation Analyse Conta…" at bounding box center [756, 396] width 1512 height 792
click at [1431, 301] on div "Replanifier cette action" at bounding box center [1389, 299] width 141 height 25
select select "7"
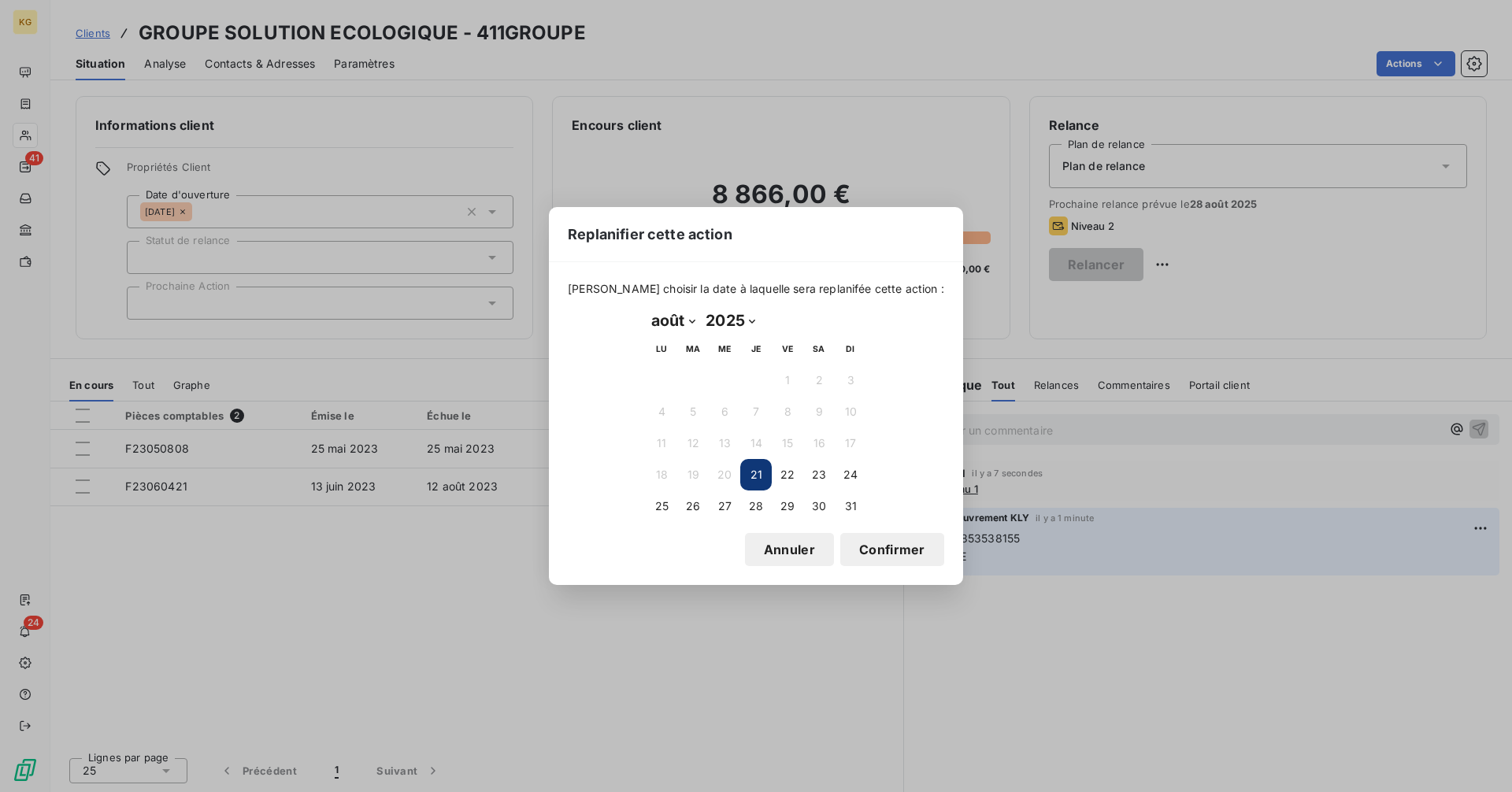
click at [901, 558] on button "Confirmer" at bounding box center [892, 549] width 104 height 33
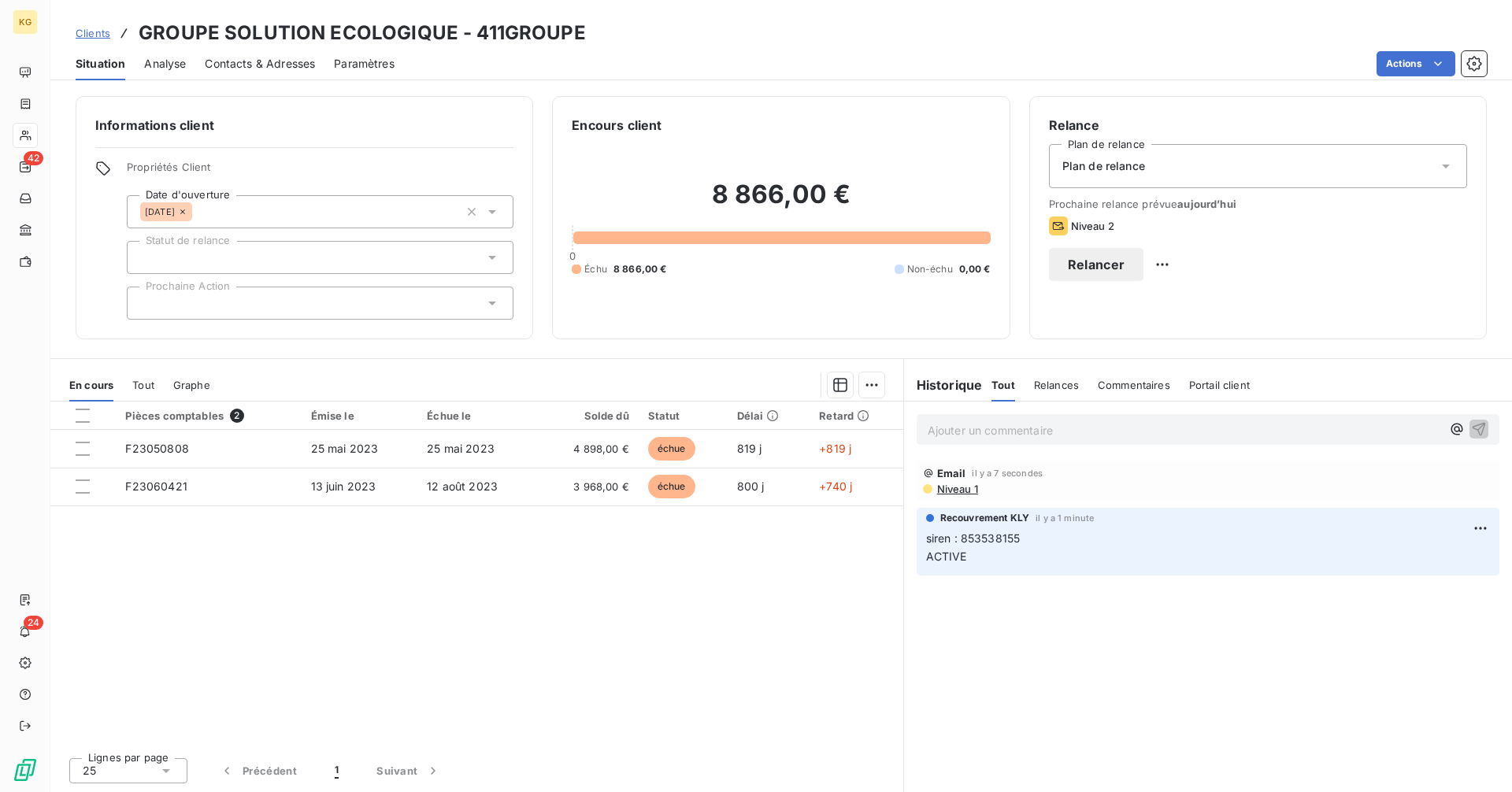
click at [1144, 267] on button "Relancer" at bounding box center [1096, 264] width 95 height 33
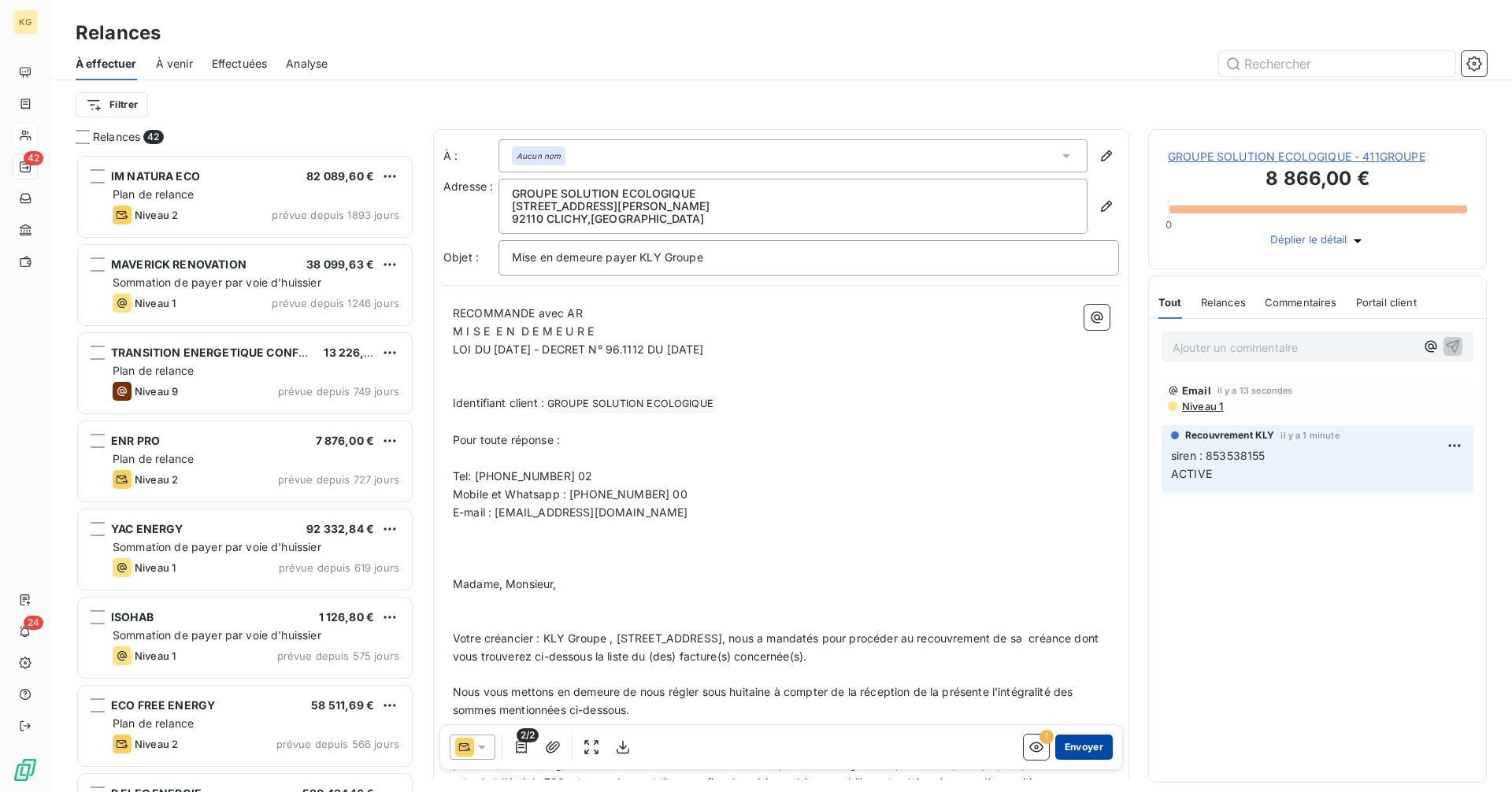
click at [1061, 748] on button "Envoyer" at bounding box center [1083, 747] width 57 height 25
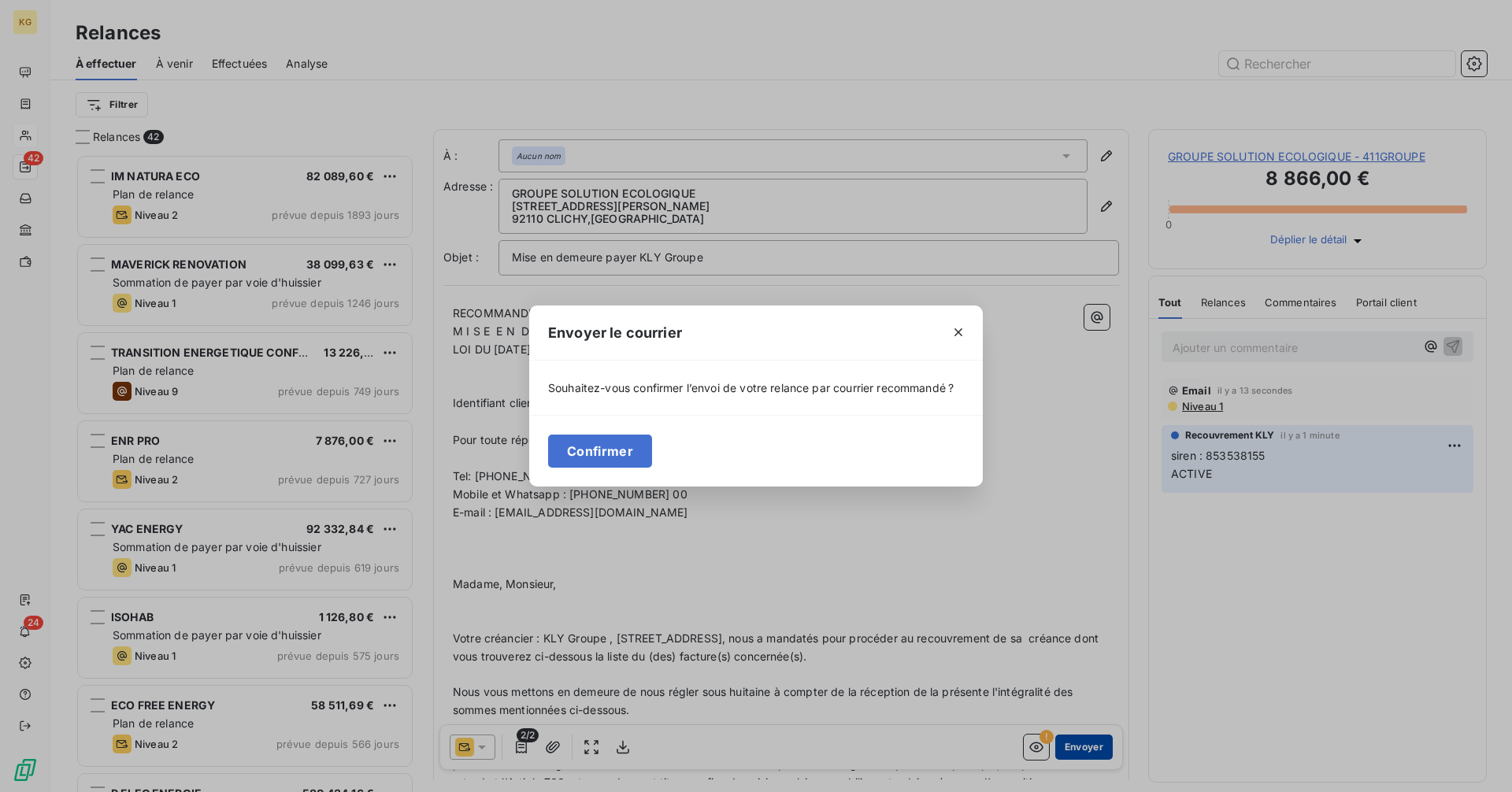
click at [1061, 748] on div "Envoyer le courrier Souhaitez-vous confirmer l’envoi de votre relance par courr…" at bounding box center [756, 396] width 1512 height 792
click at [626, 461] on button "Confirmer" at bounding box center [599, 451] width 104 height 33
